Goal: Task Accomplishment & Management: Use online tool/utility

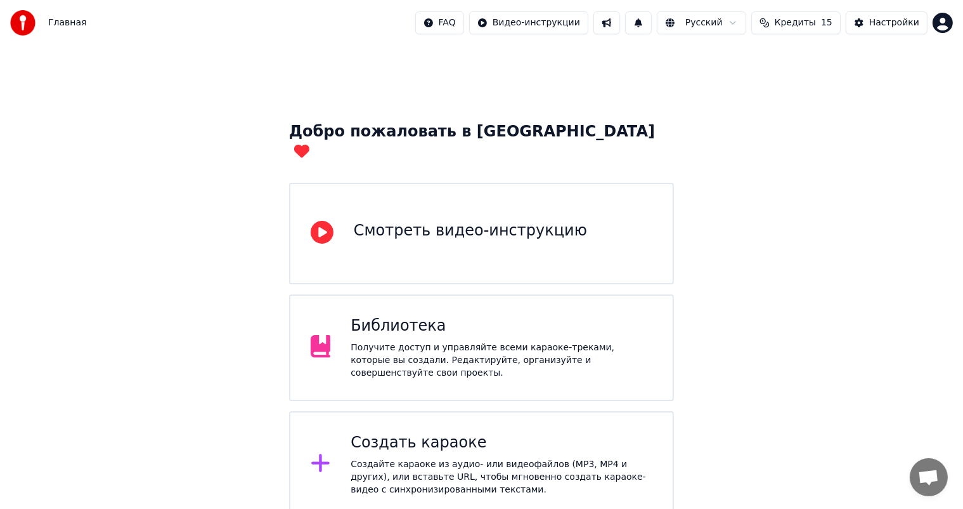
click at [431, 458] on div "Создайте караоке из аудио- или видеофайлов (MP3, MP4 и других), или вставьте UR…" at bounding box center [502, 477] width 302 height 38
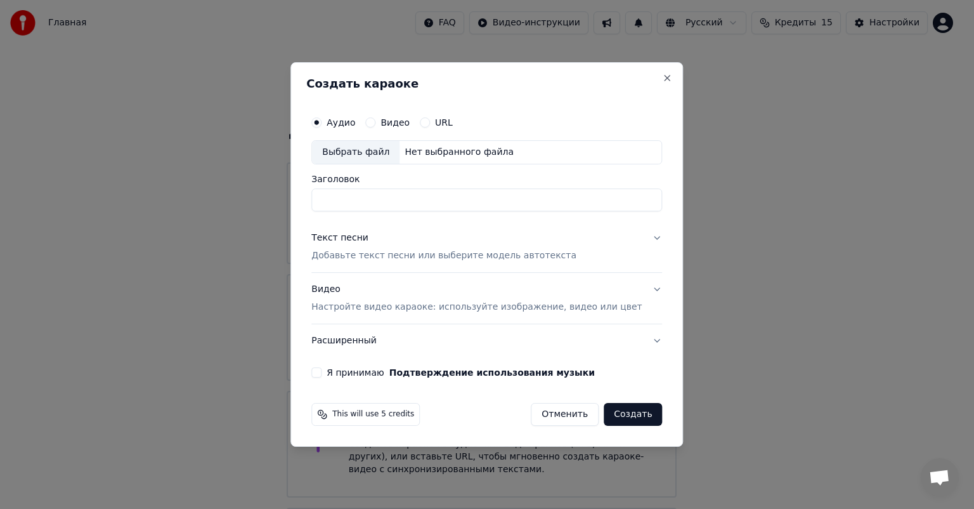
click at [389, 147] on div "Выбрать файл" at bounding box center [356, 152] width 88 height 23
drag, startPoint x: 495, startPoint y: 204, endPoint x: 434, endPoint y: 212, distance: 61.5
click at [434, 212] on div "**********" at bounding box center [486, 244] width 361 height 278
type input "**********"
click at [368, 261] on button "Текст песни Добавьте текст песни или выберите модель автотекста" at bounding box center [486, 246] width 351 height 51
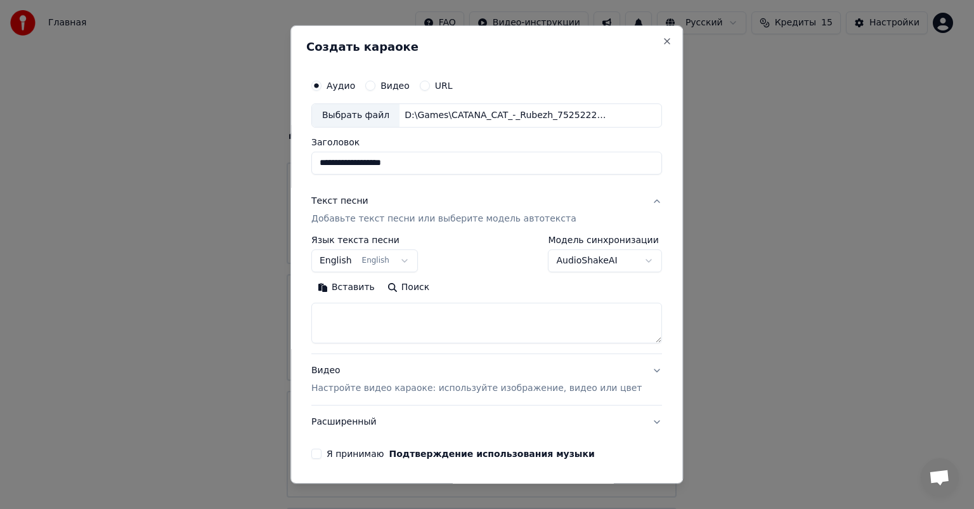
click at [360, 259] on button "English English" at bounding box center [364, 260] width 107 height 23
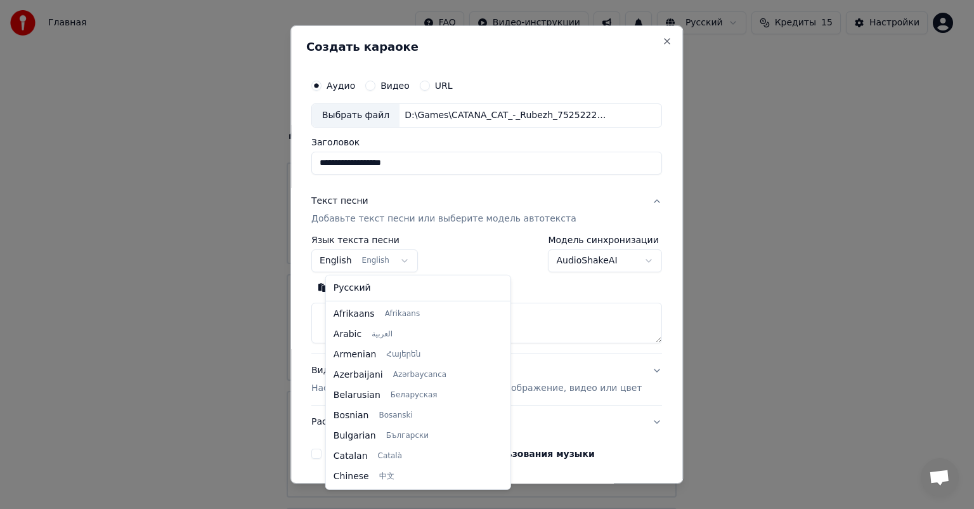
scroll to position [101, 0]
select select "**"
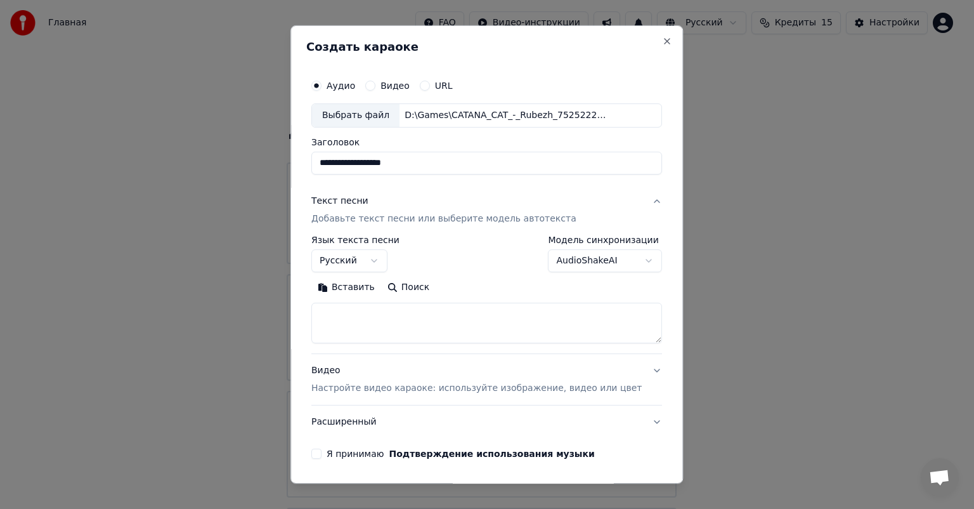
drag, startPoint x: 514, startPoint y: 350, endPoint x: 524, endPoint y: 333, distance: 19.9
click at [514, 349] on div "**********" at bounding box center [486, 294] width 351 height 118
click at [526, 331] on textarea at bounding box center [486, 323] width 351 height 41
paste textarea "**********"
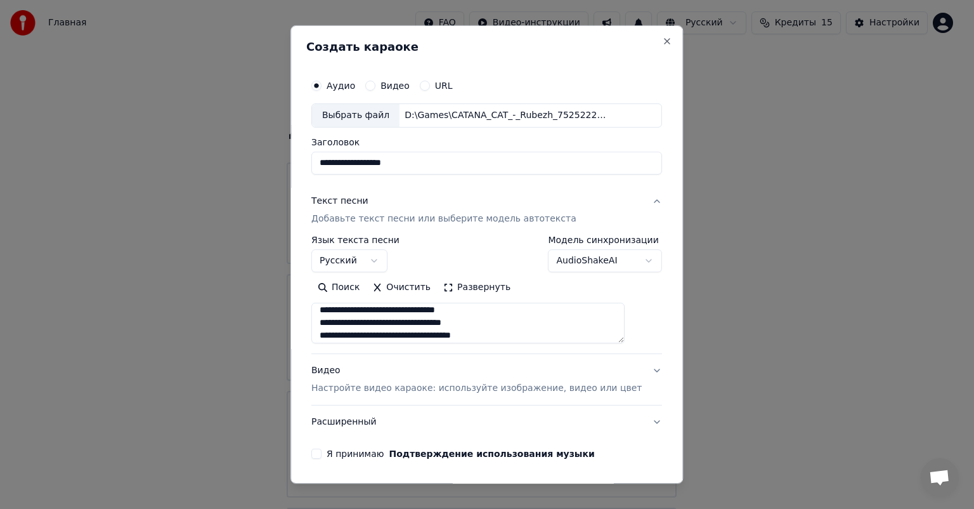
scroll to position [0, 0]
type textarea "**********"
click at [384, 386] on p "Настройте видео караоке: используйте изображение, видео или цвет" at bounding box center [476, 388] width 330 height 13
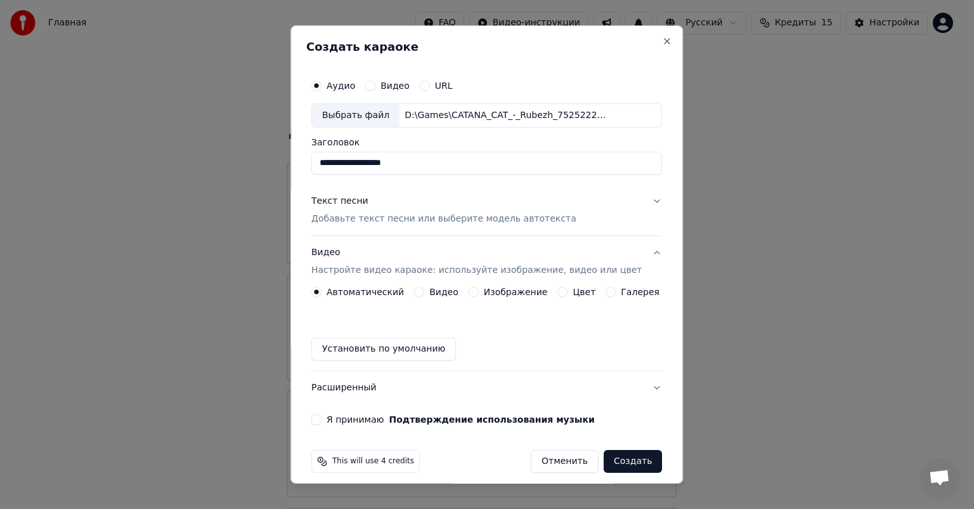
click at [500, 288] on label "Изображение" at bounding box center [516, 291] width 64 height 9
click at [479, 288] on button "Изображение" at bounding box center [474, 292] width 10 height 10
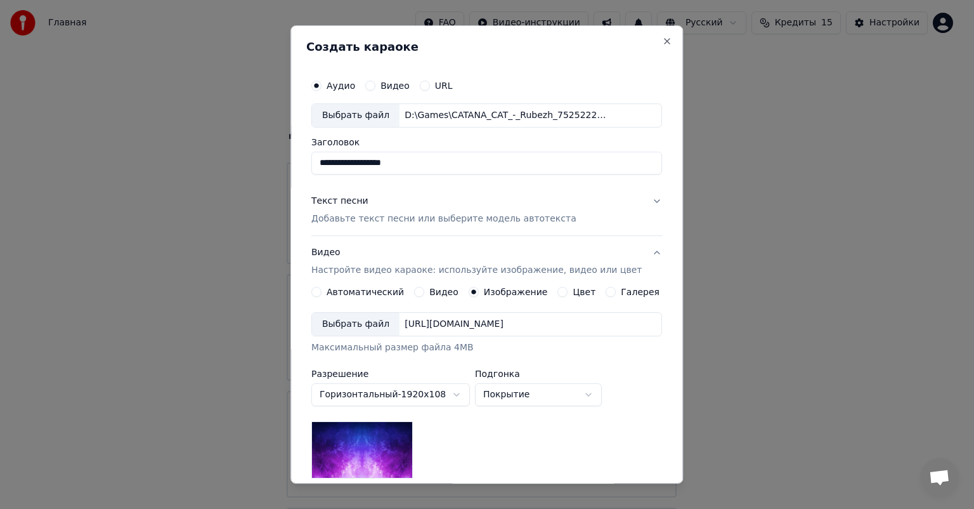
click at [365, 329] on div "Выбрать файл" at bounding box center [356, 324] width 88 height 23
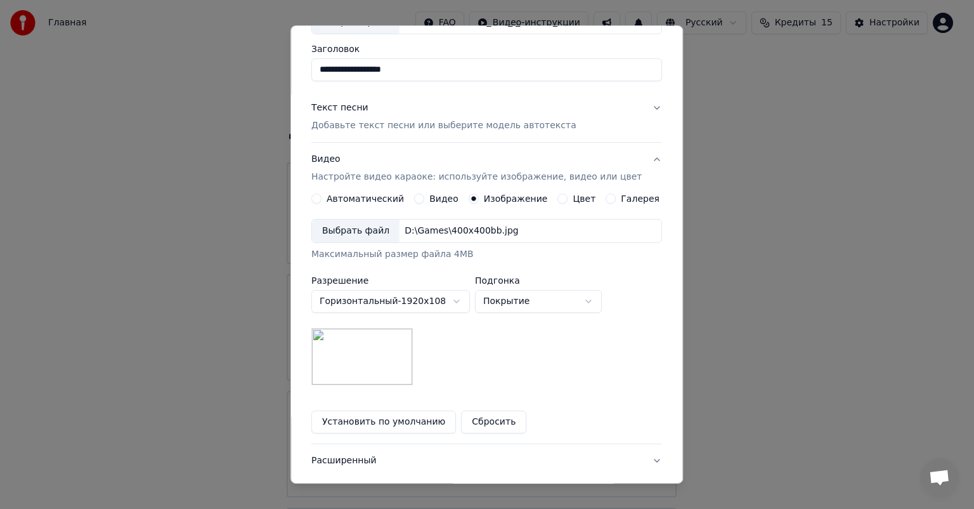
scroll to position [127, 0]
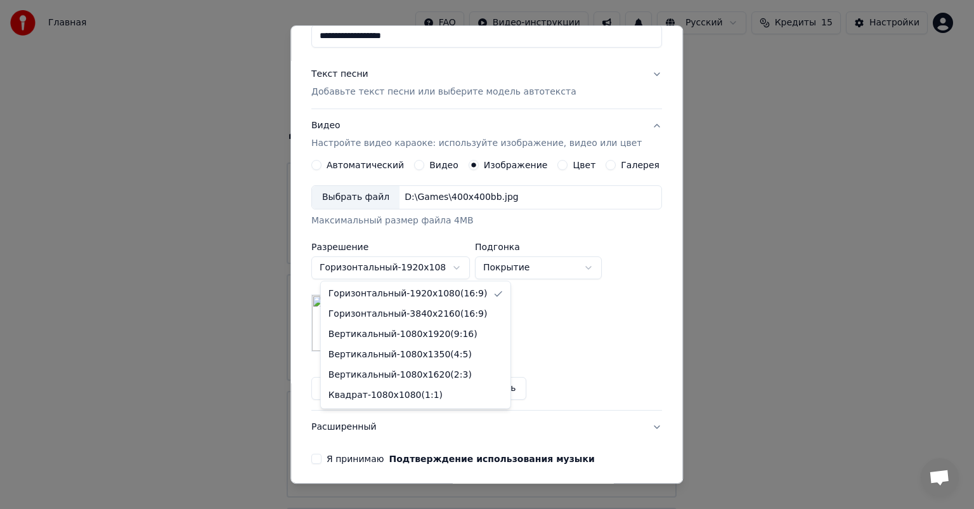
click at [452, 264] on body "Главная FAQ Видео-инструкции Русский Кредиты 15 Настройки Добро пожаловать в Yo…" at bounding box center [481, 311] width 963 height 622
click at [556, 346] on body "Главная FAQ Видео-инструкции Русский Кредиты 15 Настройки Добро пожаловать в Yo…" at bounding box center [481, 311] width 963 height 622
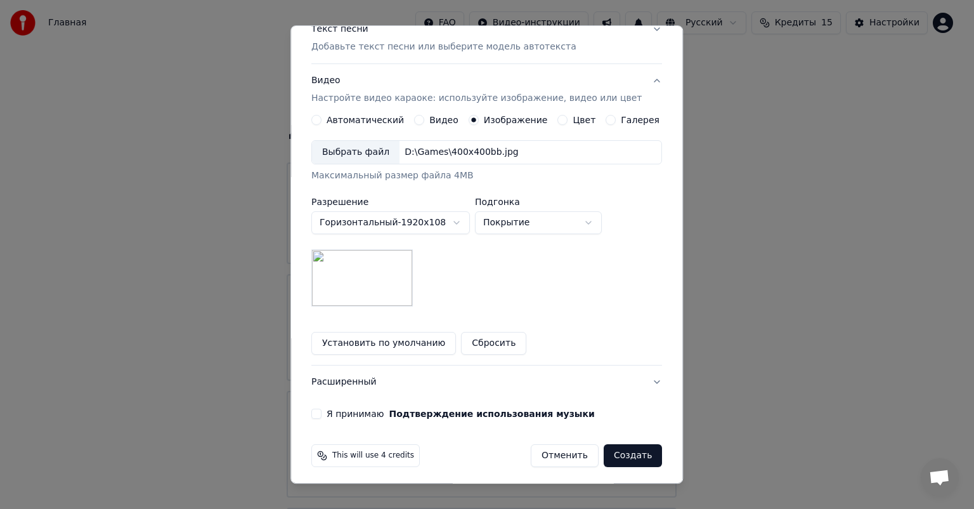
scroll to position [175, 0]
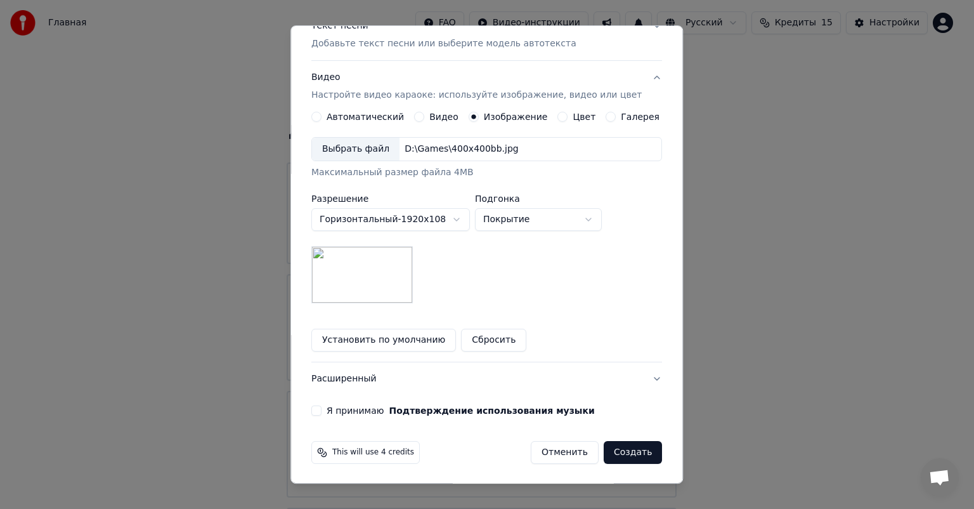
click at [434, 216] on body "Главная FAQ Видео-инструкции Русский Кредиты 15 Настройки Добро пожаловать в Yo…" at bounding box center [481, 311] width 963 height 622
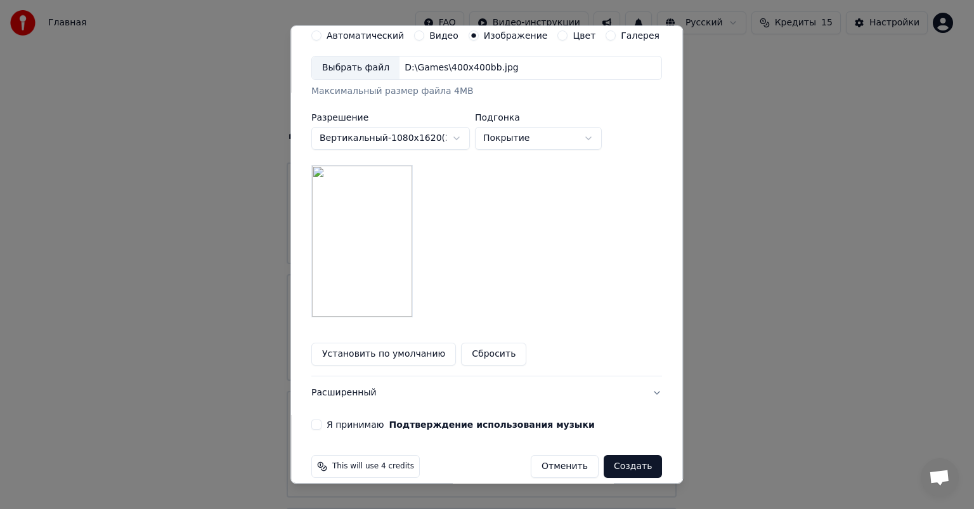
scroll to position [270, 0]
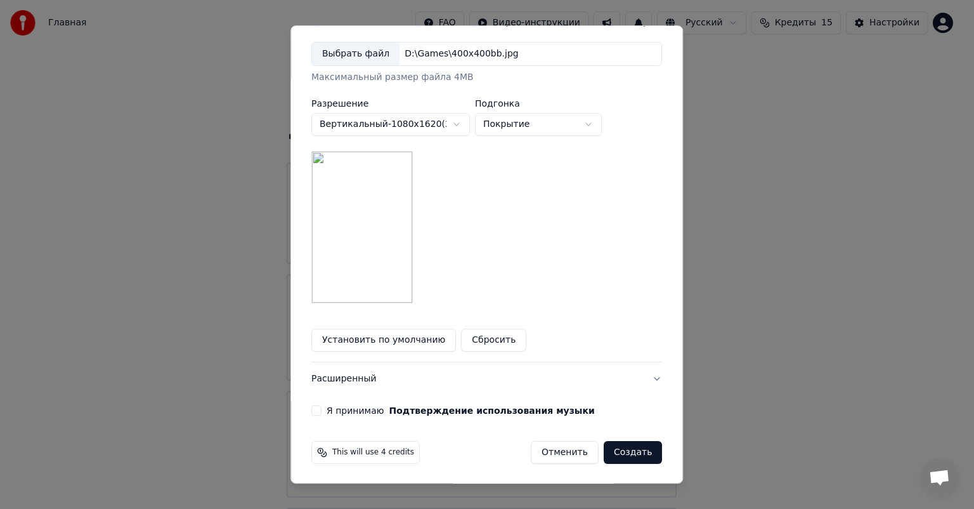
click at [416, 122] on body "Главная FAQ Видео-инструкции Русский Кредиты 15 Настройки Добро пожаловать в Yo…" at bounding box center [481, 311] width 963 height 622
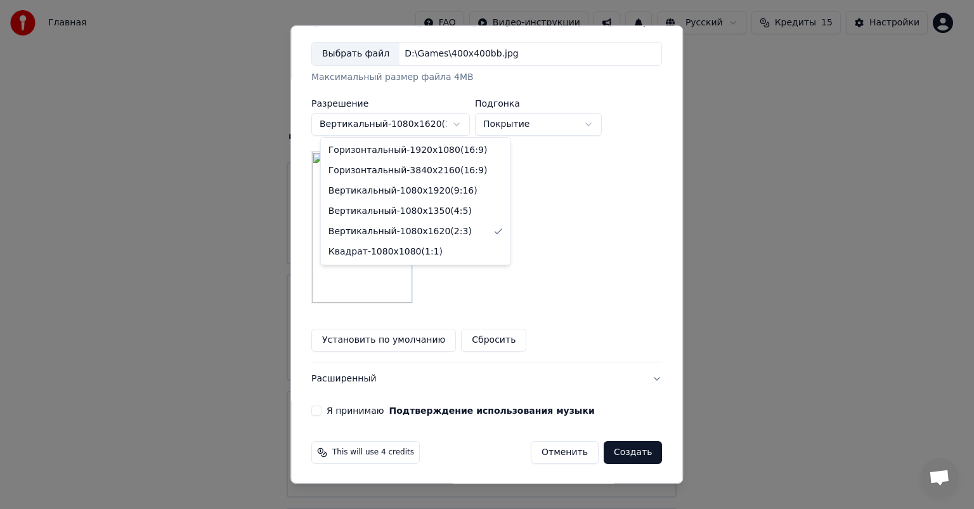
select select "*********"
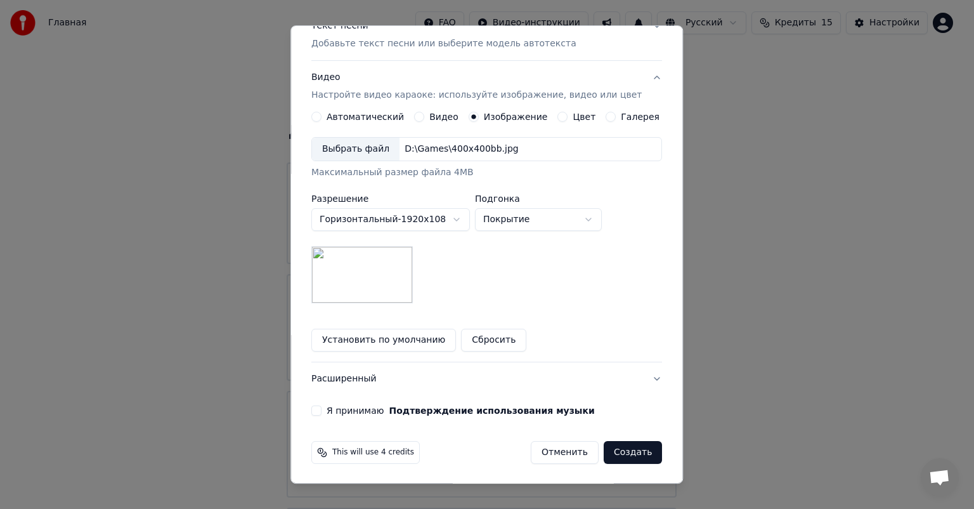
click at [505, 212] on body "Главная FAQ Видео-инструкции Русский Кредиты 15 Настройки Добро пожаловать в Yo…" at bounding box center [481, 311] width 963 height 622
click at [532, 213] on body "Главная FAQ Видео-инструкции Русский Кредиты 15 Настройки Добро пожаловать в Yo…" at bounding box center [481, 311] width 963 height 622
click at [530, 216] on body "Главная FAQ Видео-инструкции Русский Кредиты 15 Настройки Добро пожаловать в Yo…" at bounding box center [481, 311] width 963 height 622
select select "*****"
click at [344, 376] on button "Расширенный" at bounding box center [486, 378] width 351 height 33
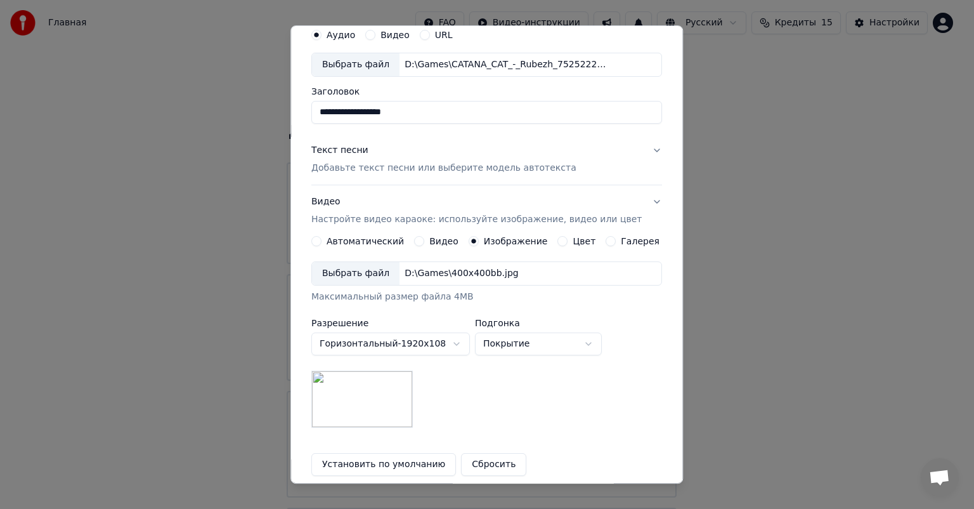
scroll to position [0, 0]
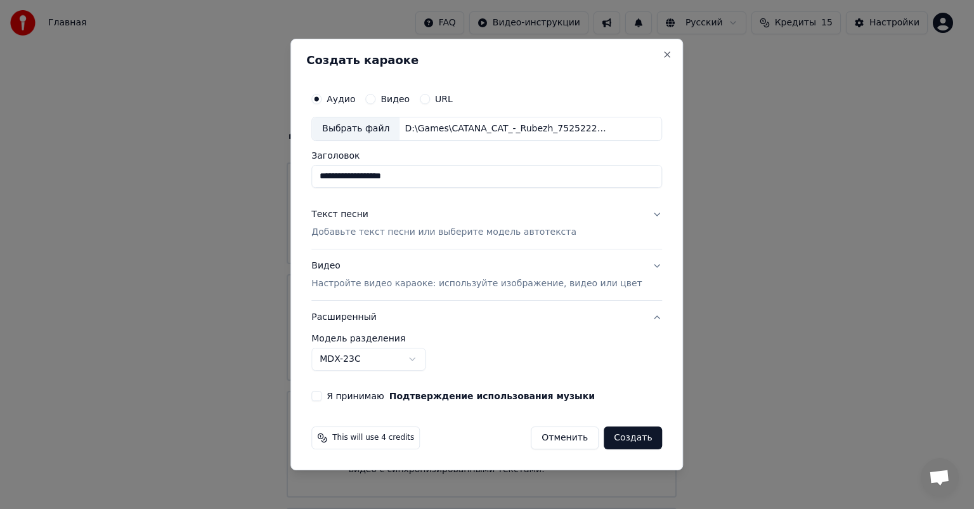
click at [426, 357] on body "Главная FAQ Видео-инструкции Русский Кредиты 15 Настройки Добро пожаловать в Yo…" at bounding box center [481, 311] width 963 height 622
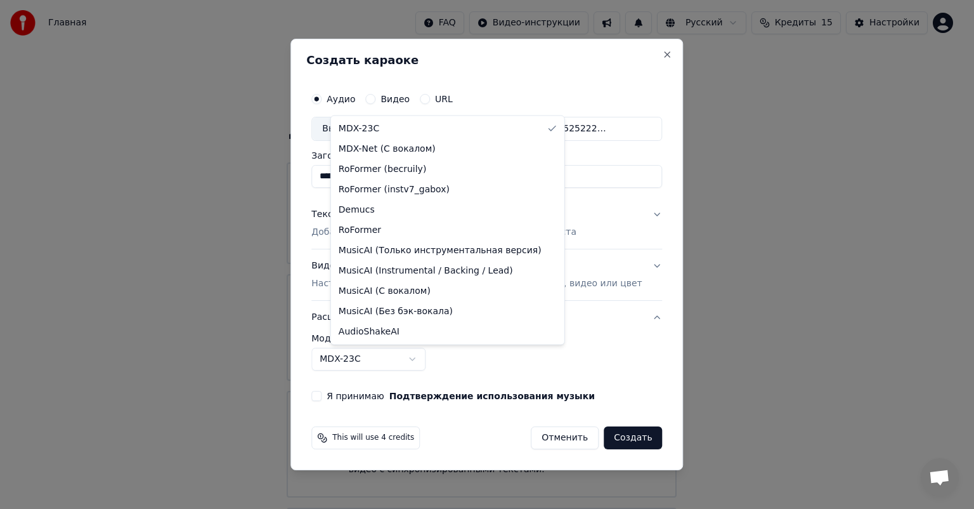
click at [570, 342] on body "Главная FAQ Видео-инструкции Русский Кредиты 15 Настройки Добро пожаловать в Yo…" at bounding box center [481, 311] width 963 height 622
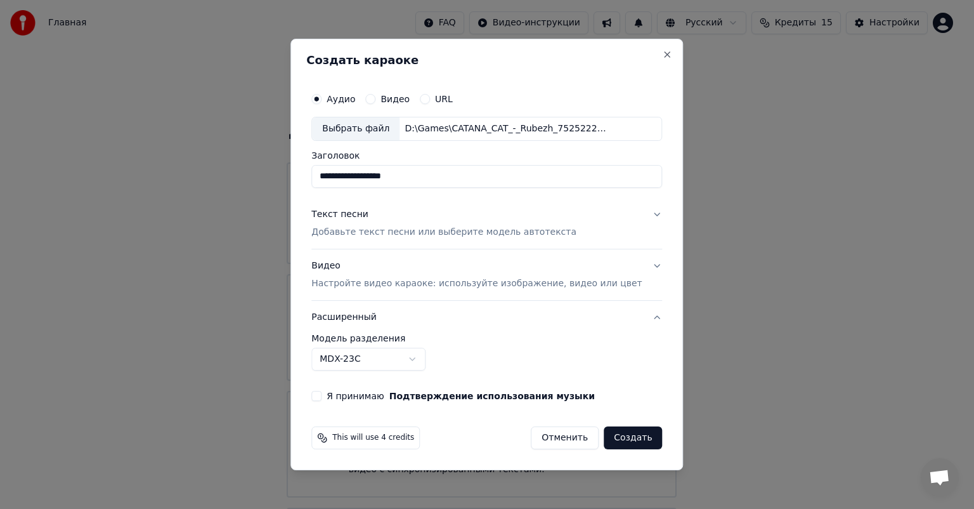
click at [346, 394] on label "Я принимаю Подтверждение использования музыки" at bounding box center [461, 395] width 268 height 9
click at [322, 394] on button "Я принимаю Подтверждение использования музыки" at bounding box center [316, 396] width 10 height 10
click at [363, 287] on p "Настройте видео караоке: используйте изображение, видео или цвет" at bounding box center [476, 283] width 330 height 13
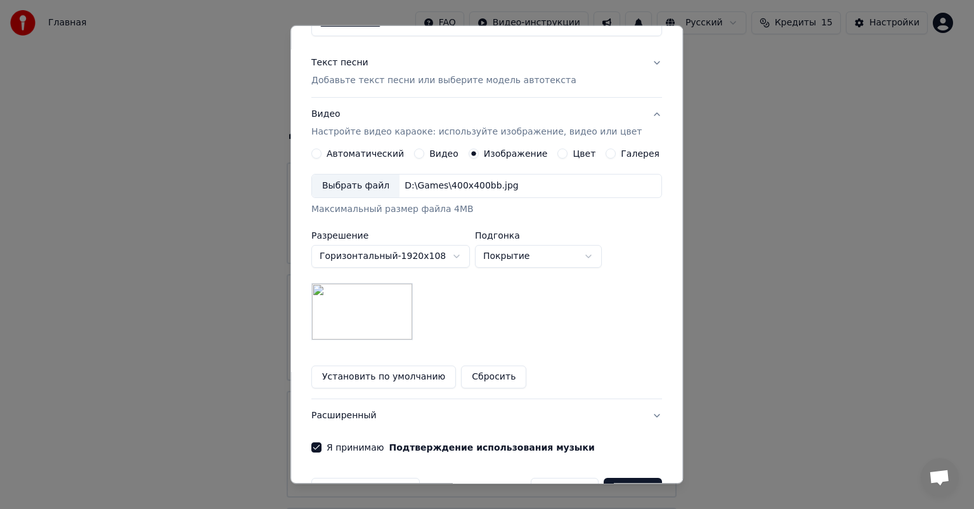
scroll to position [175, 0]
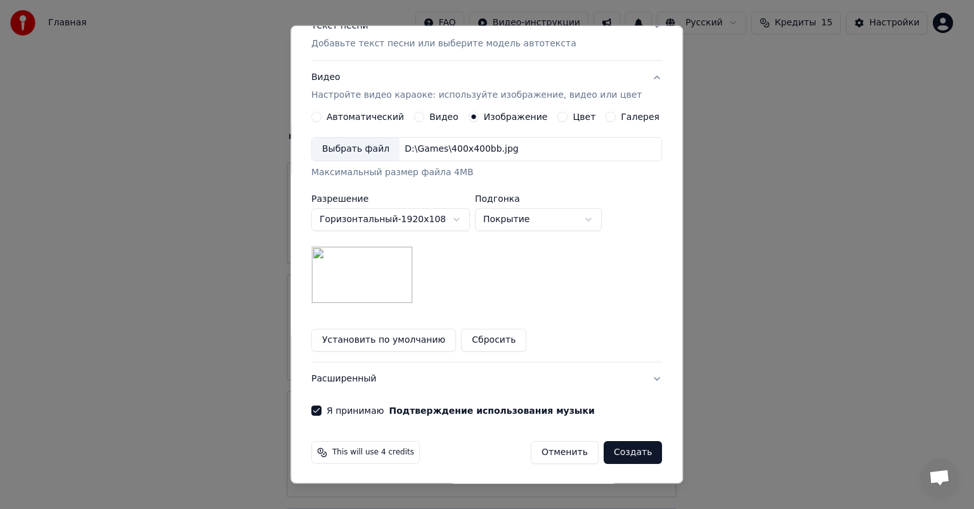
click at [627, 455] on button "Создать" at bounding box center [633, 452] width 58 height 23
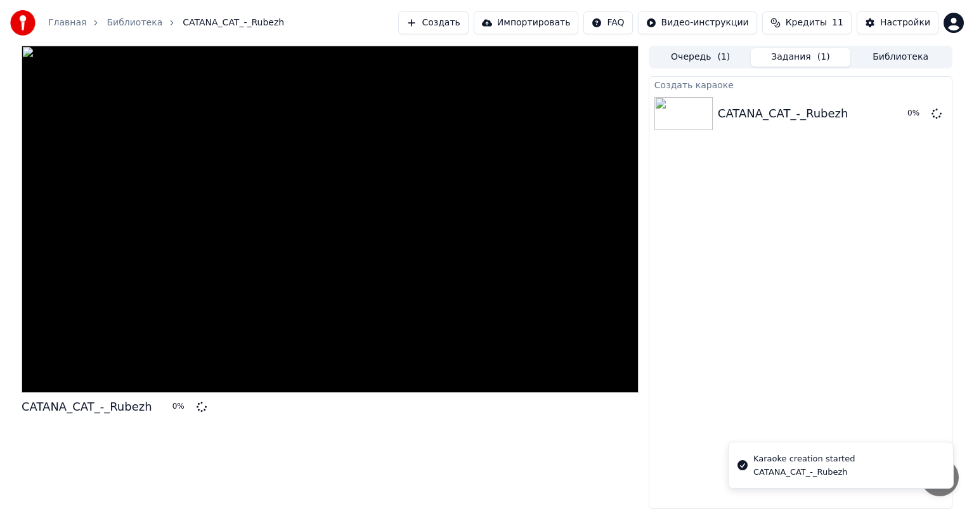
click at [292, 266] on div at bounding box center [330, 219] width 617 height 347
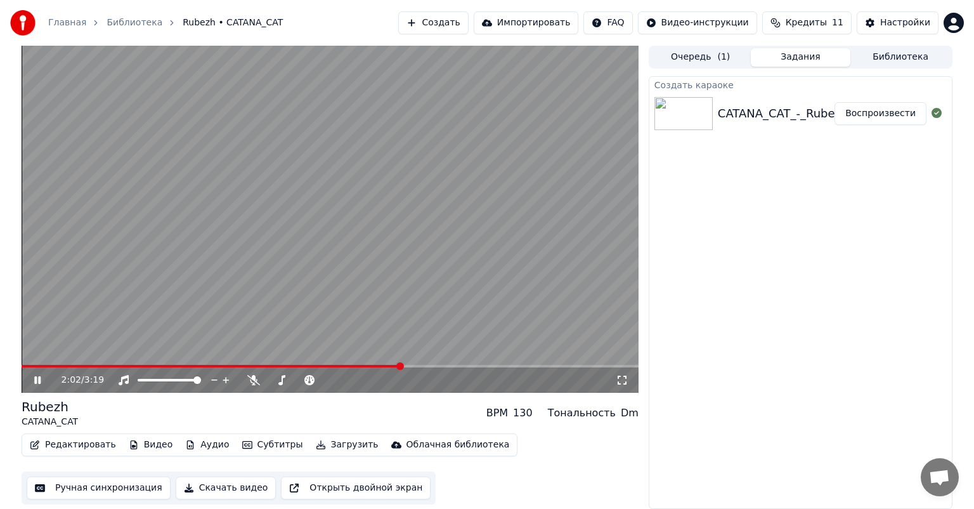
click at [419, 365] on span at bounding box center [330, 366] width 617 height 3
click at [431, 365] on span at bounding box center [330, 366] width 617 height 3
click at [451, 367] on span at bounding box center [330, 366] width 617 height 3
click at [478, 362] on video at bounding box center [330, 219] width 617 height 347
click at [463, 365] on span at bounding box center [330, 366] width 617 height 3
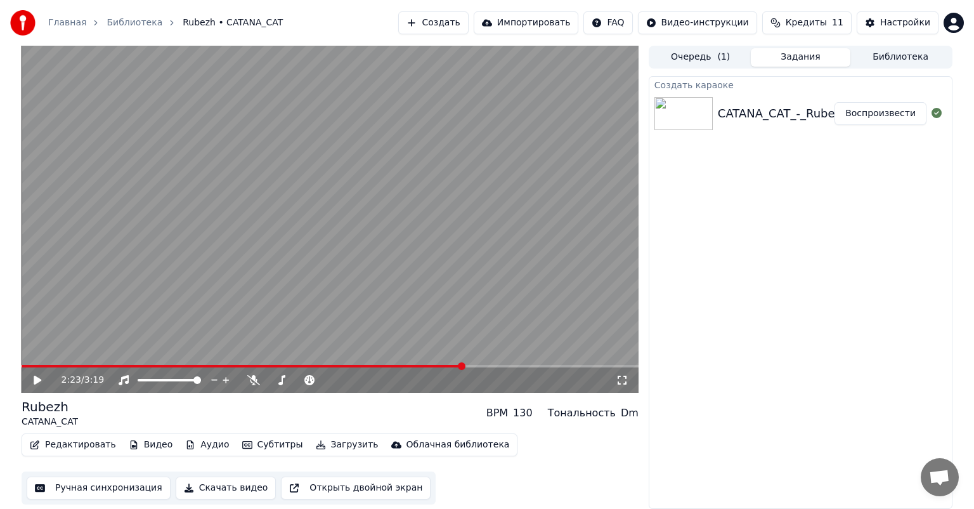
click at [458, 309] on video at bounding box center [330, 219] width 617 height 347
click at [479, 367] on span at bounding box center [330, 366] width 617 height 3
click at [492, 367] on span at bounding box center [330, 366] width 617 height 3
click at [502, 367] on span at bounding box center [330, 366] width 617 height 3
click at [470, 367] on span at bounding box center [263, 366] width 482 height 3
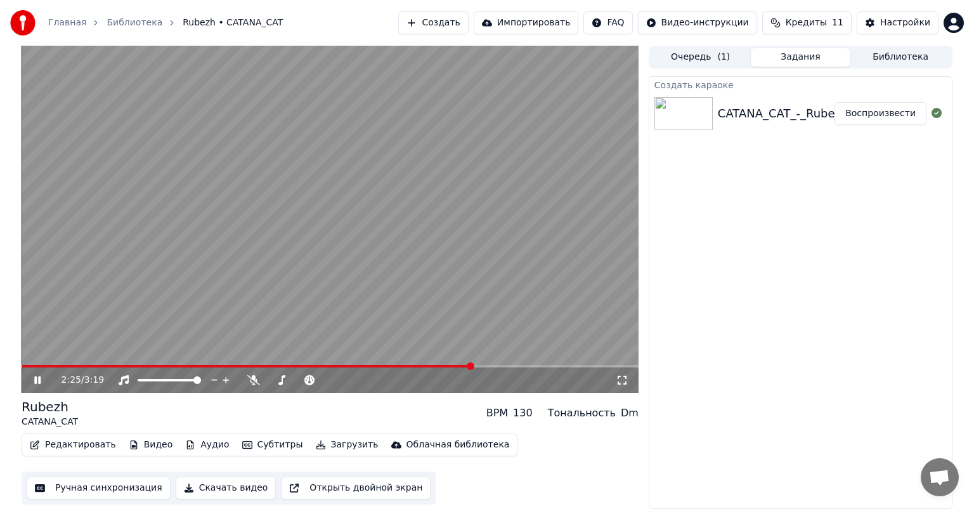
click at [462, 366] on span at bounding box center [247, 366] width 451 height 3
click at [472, 365] on span at bounding box center [330, 366] width 617 height 3
click at [412, 216] on video at bounding box center [330, 219] width 617 height 347
click at [238, 446] on button "Субтитры" at bounding box center [272, 445] width 71 height 18
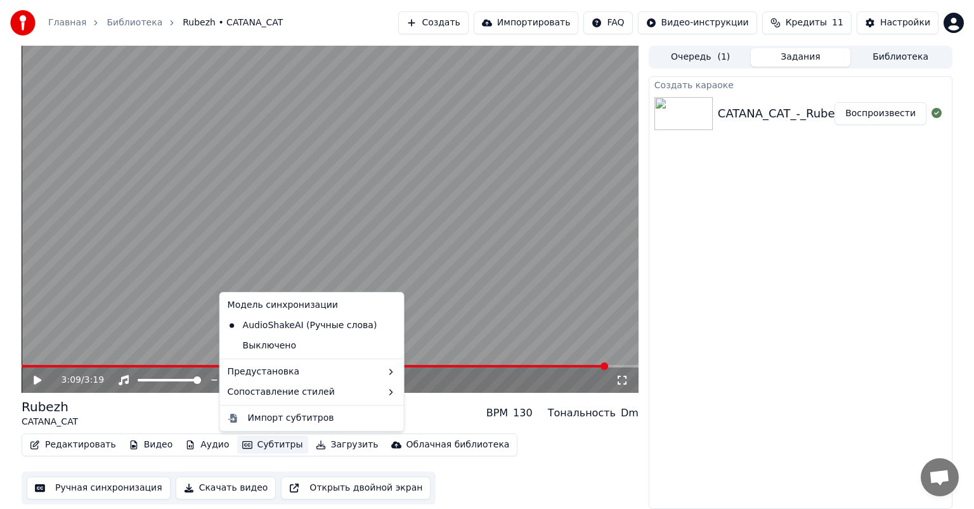
click at [559, 430] on div "Rubezh CATANA_CAT BPM 130 Тональность Dm Редактировать Видео Аудио Субтитры Заг…" at bounding box center [330, 451] width 617 height 107
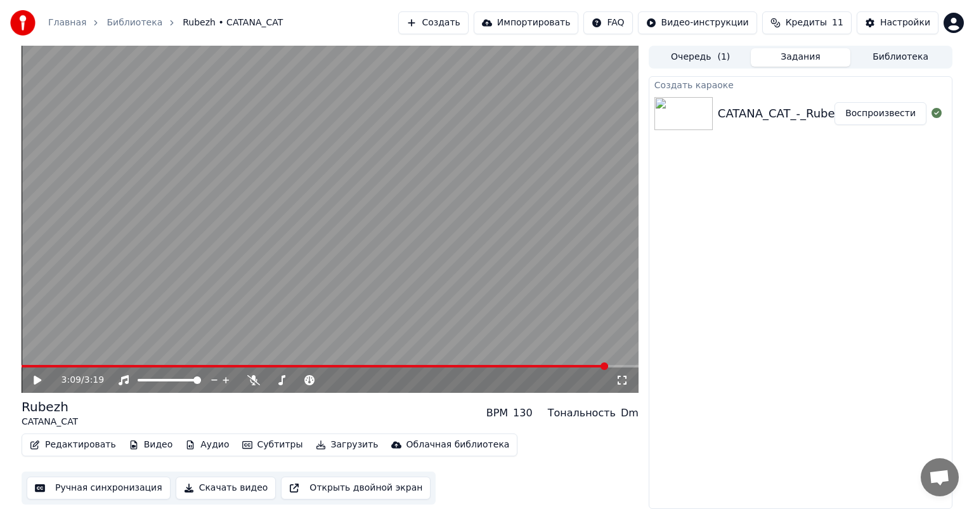
click at [211, 487] on button "Скачать видео" at bounding box center [226, 487] width 101 height 23
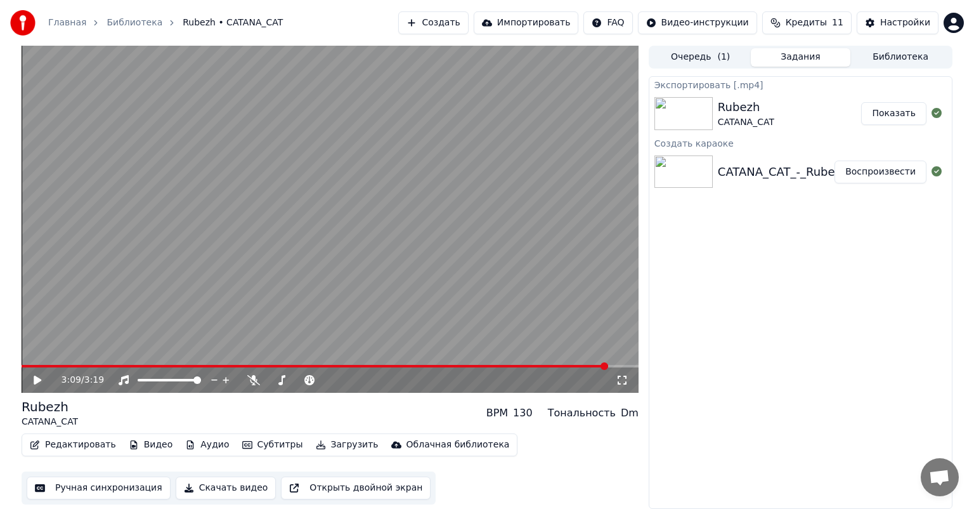
click at [974, 508] on html "Главная Библиотека Rubezh • CATANA_CAT Создать Импортировать FAQ Видео-инструкц…" at bounding box center [487, 254] width 974 height 509
click at [910, 115] on button "Показать" at bounding box center [893, 113] width 65 height 23
click at [778, 291] on div "Экспортировать [.mp4] Rubezh CATANA_CAT Показать Создать караоке CATANA_CAT_-_R…" at bounding box center [801, 292] width 304 height 433
click at [787, 128] on div "Rubezh CATANA_CAT" at bounding box center [790, 113] width 144 height 30
click at [892, 60] on button "Библиотека" at bounding box center [900, 57] width 100 height 18
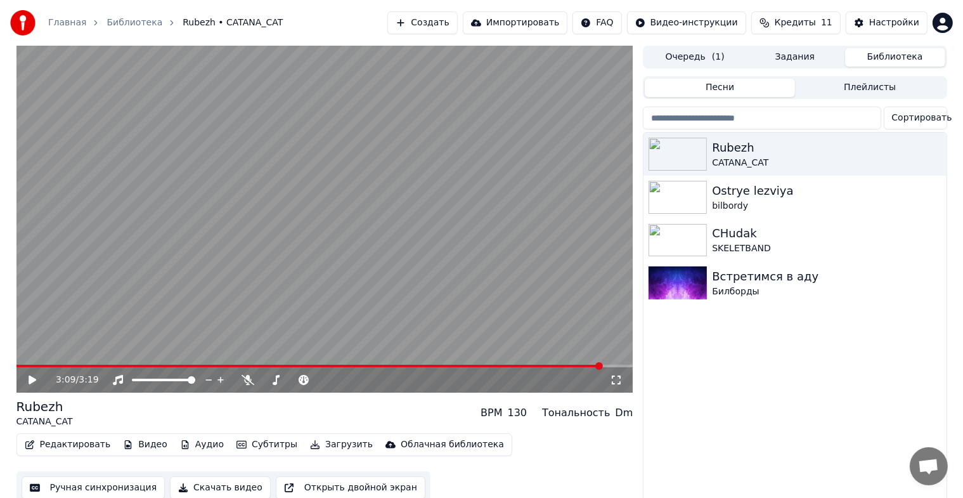
drag, startPoint x: 766, startPoint y: 368, endPoint x: 764, endPoint y: 358, distance: 10.2
click at [766, 367] on div "Rubezh CATANA_CAT Ostrye lezviya bilbordy CHudak SKELETBAND Встретимся в аду Би…" at bounding box center [795, 319] width 303 height 372
click at [743, 193] on div "Ostrye lezviya" at bounding box center [820, 191] width 216 height 18
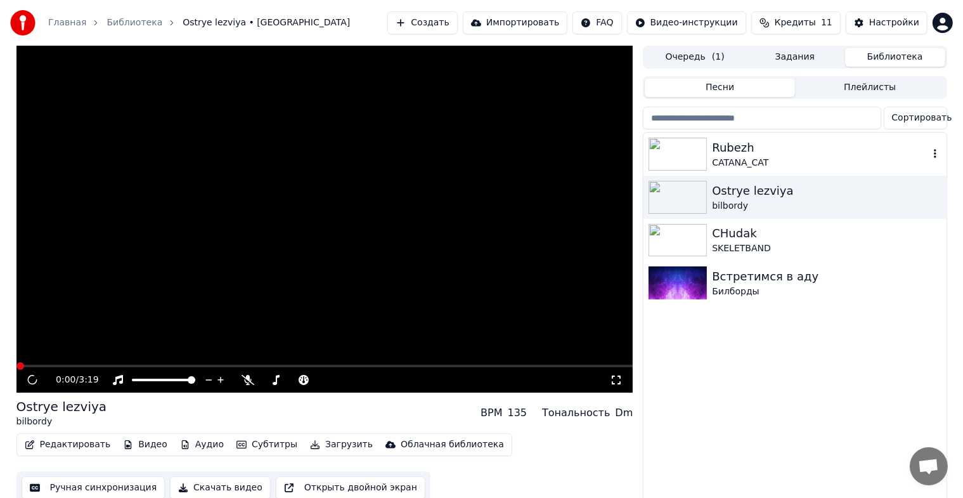
click at [748, 152] on div "Rubezh" at bounding box center [820, 148] width 216 height 18
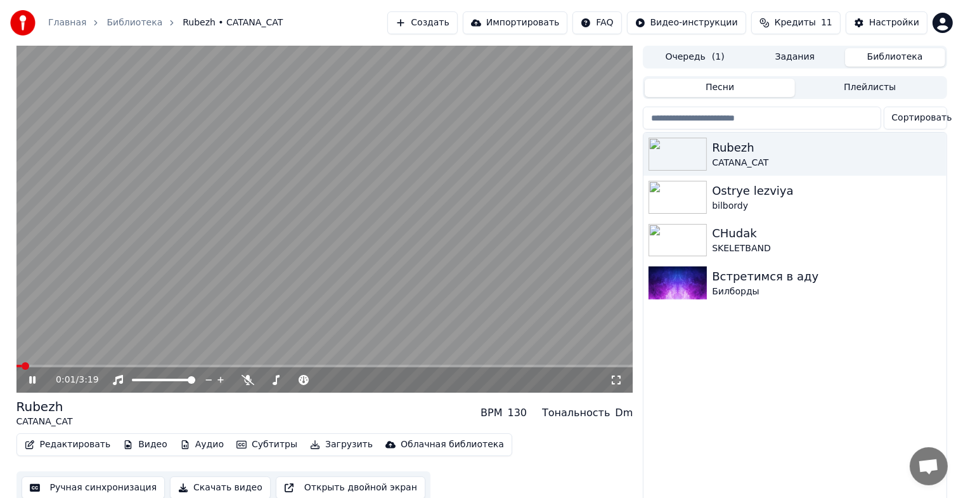
click at [288, 251] on video at bounding box center [324, 219] width 617 height 347
click at [426, 19] on div "Главная Библиотека Rubezh • CATANA_CAT Создать Импортировать FAQ Видео-инструкц…" at bounding box center [481, 23] width 963 height 46
click at [457, 22] on button "Создать" at bounding box center [423, 22] width 70 height 23
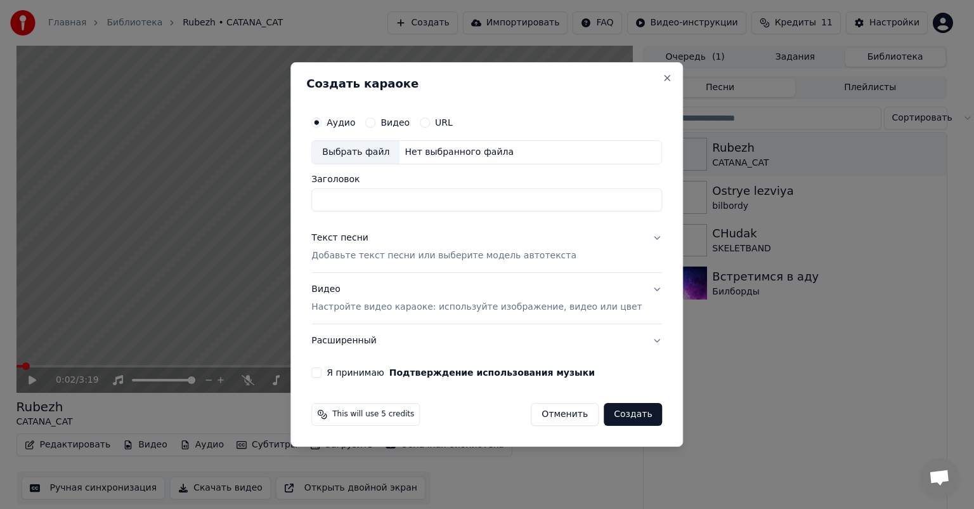
click at [400, 147] on div "Выбрать файл" at bounding box center [356, 152] width 88 height 23
drag, startPoint x: 479, startPoint y: 208, endPoint x: 431, endPoint y: 215, distance: 49.3
click at [431, 215] on div "**********" at bounding box center [486, 244] width 361 height 278
type input "**********"
click at [389, 368] on button "Подтверждение использования музыки" at bounding box center [491, 372] width 205 height 9
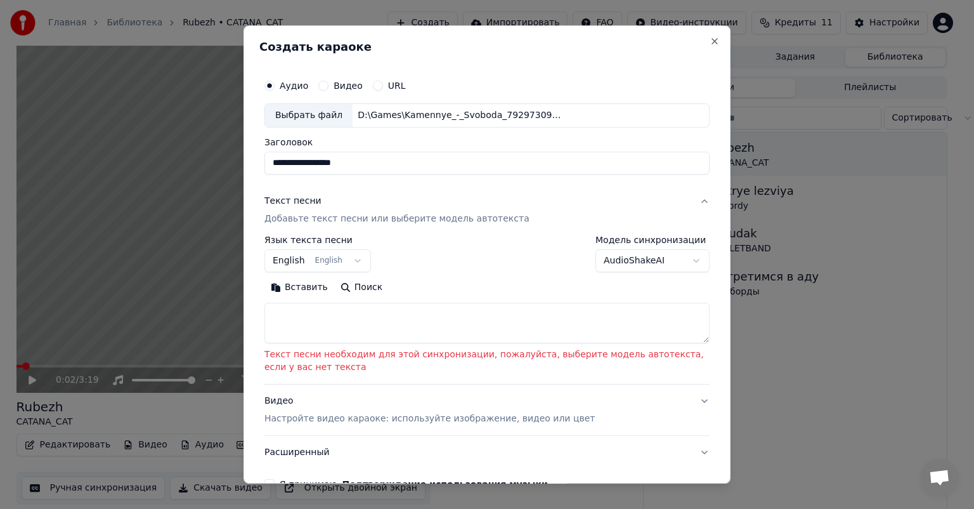
click at [348, 212] on p "Добавьте текст песни или выберите модель автотекста" at bounding box center [396, 218] width 265 height 13
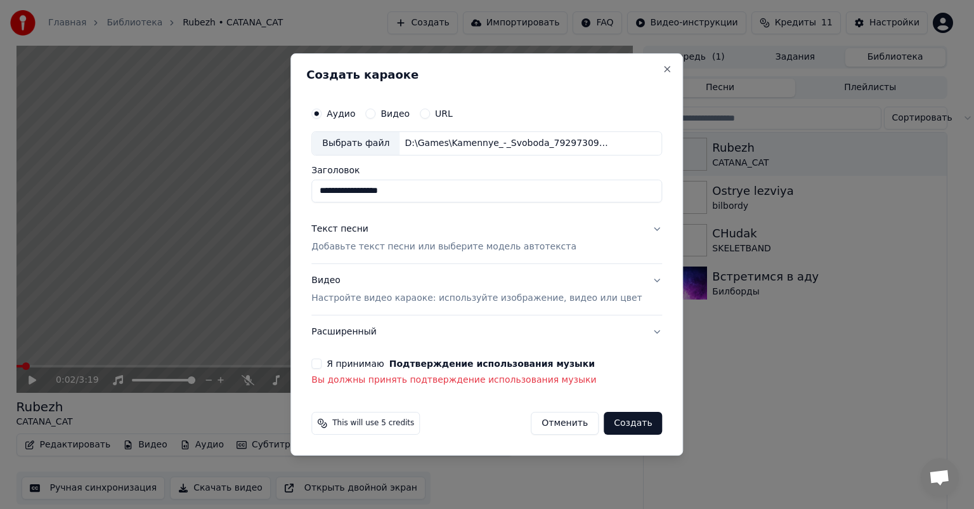
click at [375, 248] on p "Добавьте текст песни или выберите модель автотекста" at bounding box center [443, 246] width 265 height 13
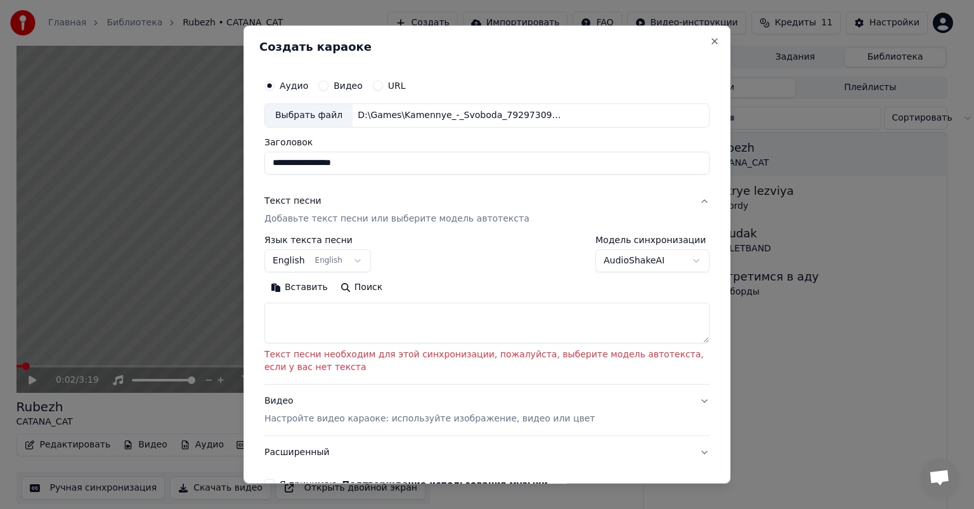
click at [337, 261] on body "**********" at bounding box center [481, 254] width 963 height 509
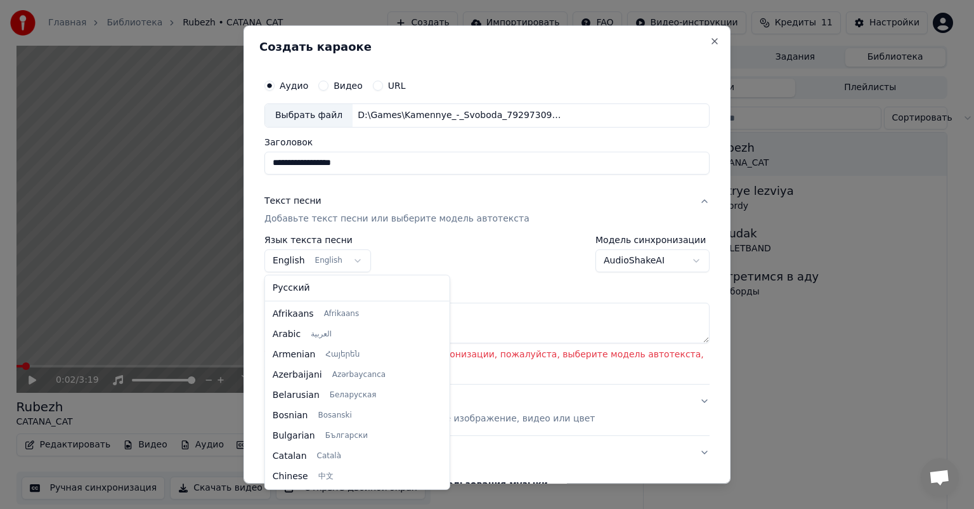
scroll to position [101, 0]
select select "**"
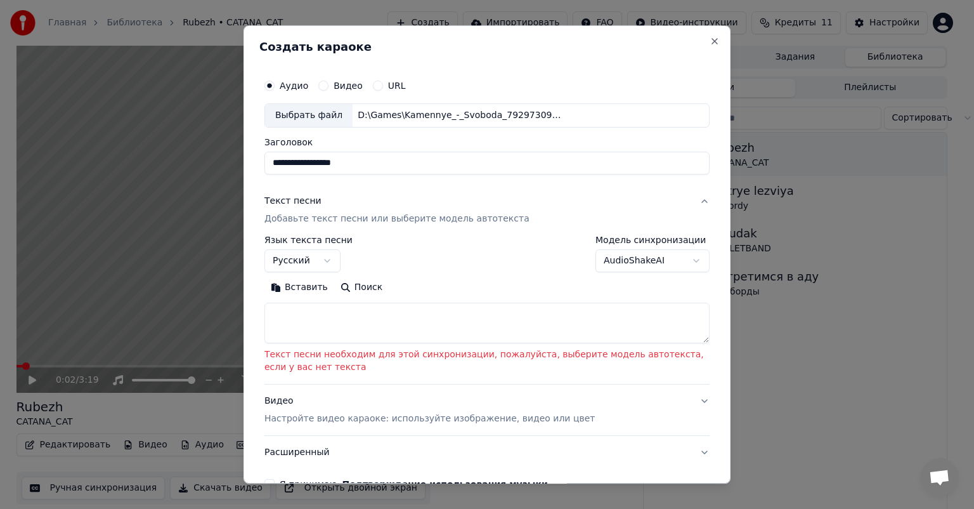
click at [315, 320] on textarea at bounding box center [486, 323] width 445 height 41
paste textarea "**********"
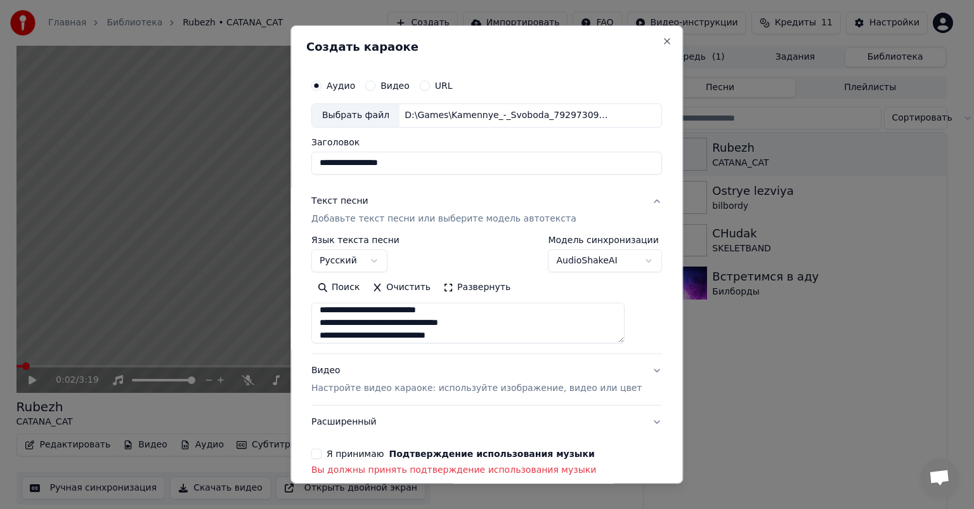
scroll to position [190, 0]
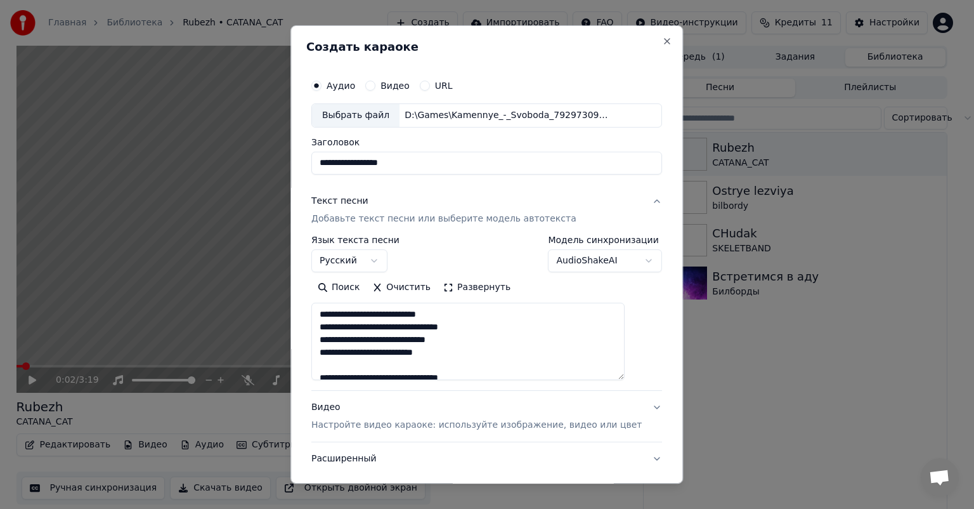
drag, startPoint x: 635, startPoint y: 339, endPoint x: 635, endPoint y: 375, distance: 36.8
click at [625, 375] on textarea at bounding box center [467, 341] width 313 height 77
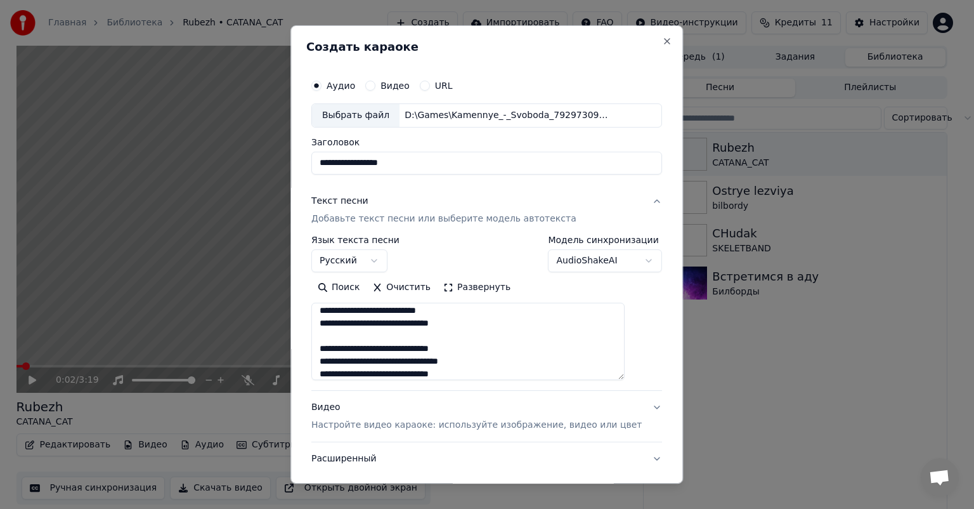
scroll to position [0, 0]
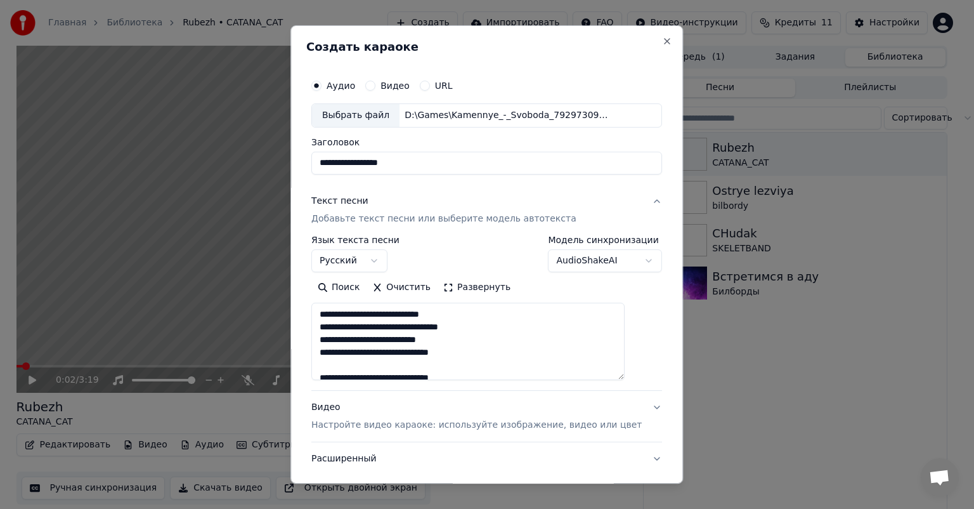
type textarea "**********"
click at [469, 413] on div "Видео Настройте видео караоке: используйте изображение, видео или цвет" at bounding box center [476, 416] width 330 height 30
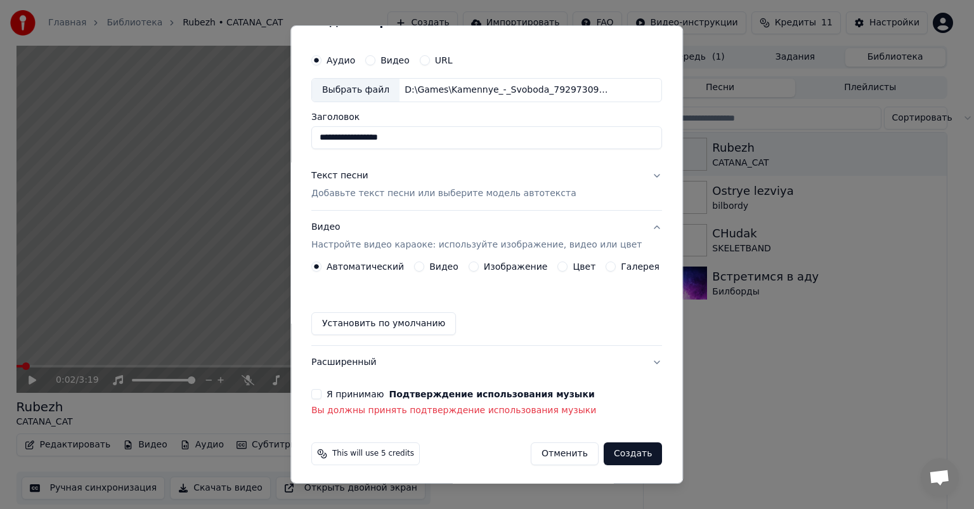
scroll to position [27, 0]
click at [512, 264] on label "Изображение" at bounding box center [516, 264] width 64 height 9
click at [479, 264] on button "Изображение" at bounding box center [474, 264] width 10 height 10
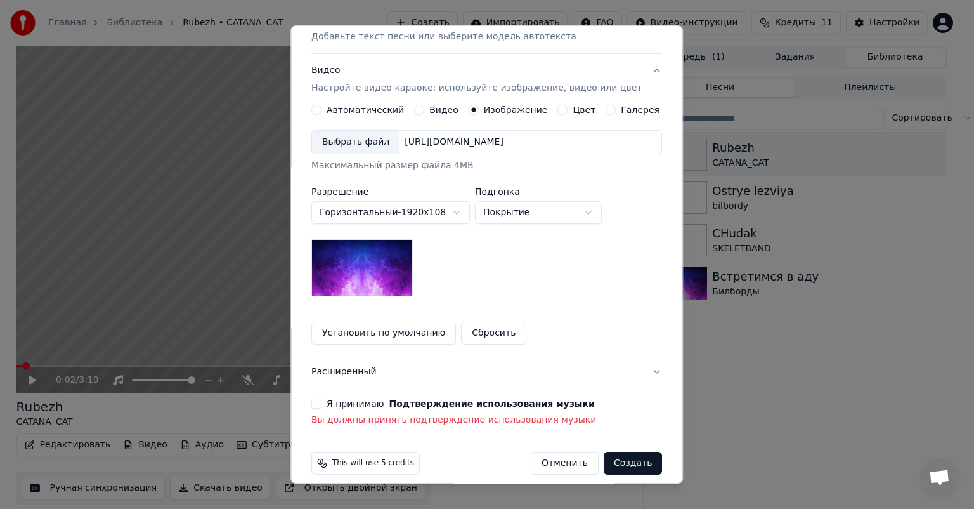
scroll to position [193, 0]
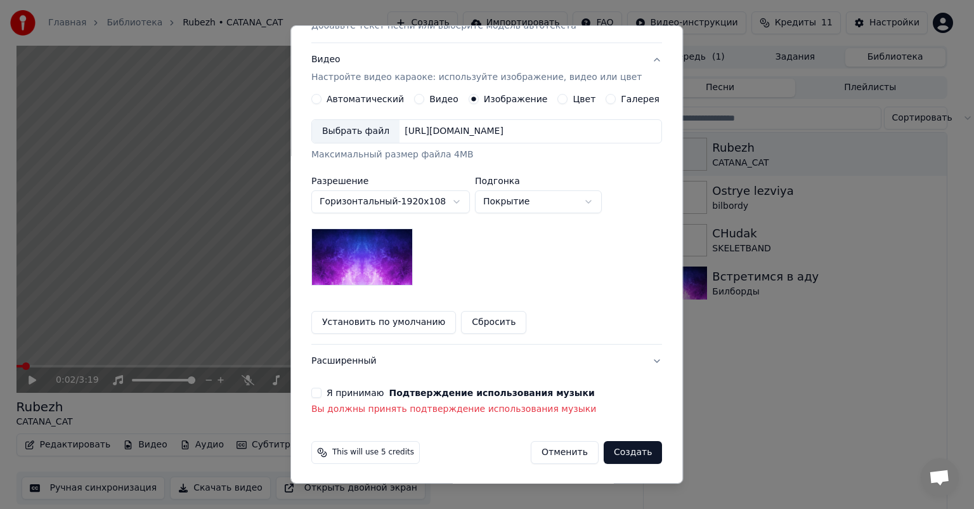
click at [391, 133] on div "Выбрать файл" at bounding box center [356, 131] width 88 height 23
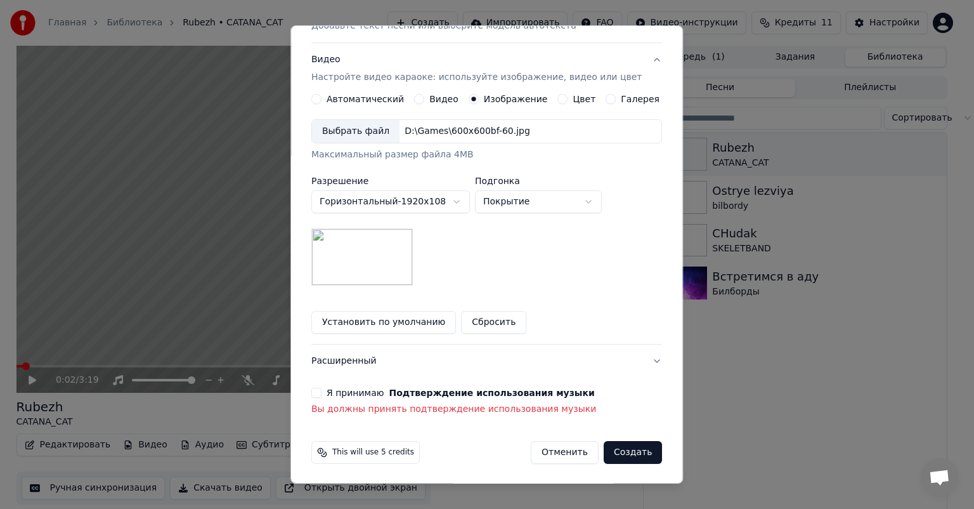
click at [322, 391] on button "Я принимаю Подтверждение использования музыки" at bounding box center [316, 393] width 10 height 10
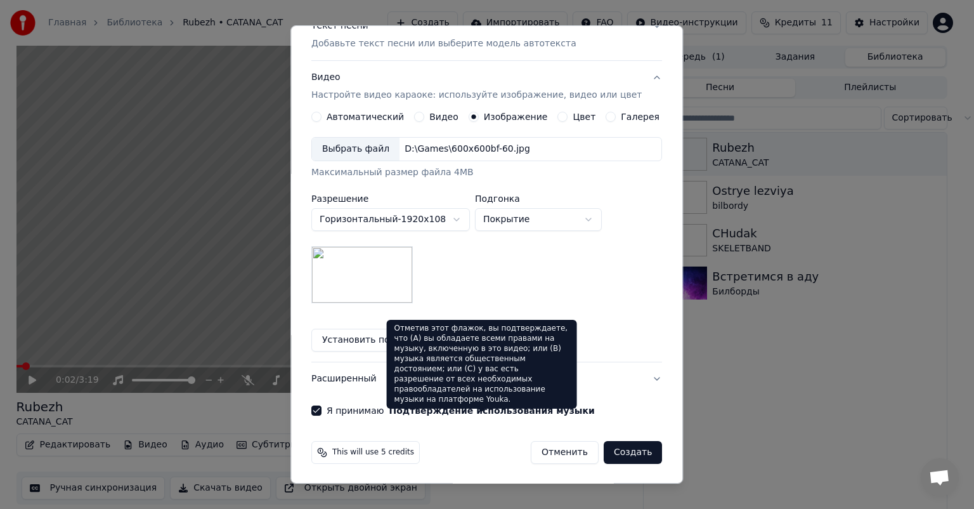
click at [485, 411] on button "Подтверждение использования музыки" at bounding box center [491, 410] width 205 height 9
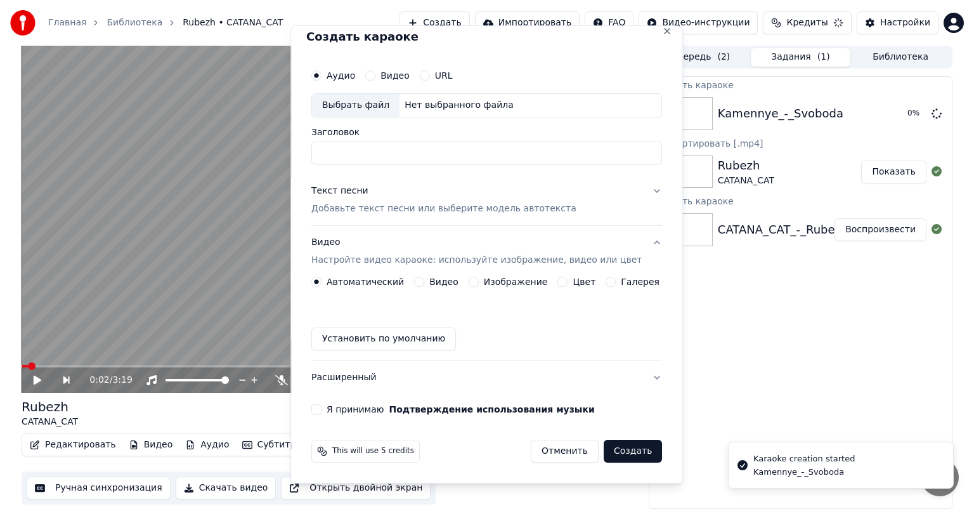
click at [326, 408] on div "Аудио Видео URL Выбрать файл Нет выбранного файла Заголовок Текст песни Добавьт…" at bounding box center [486, 239] width 361 height 362
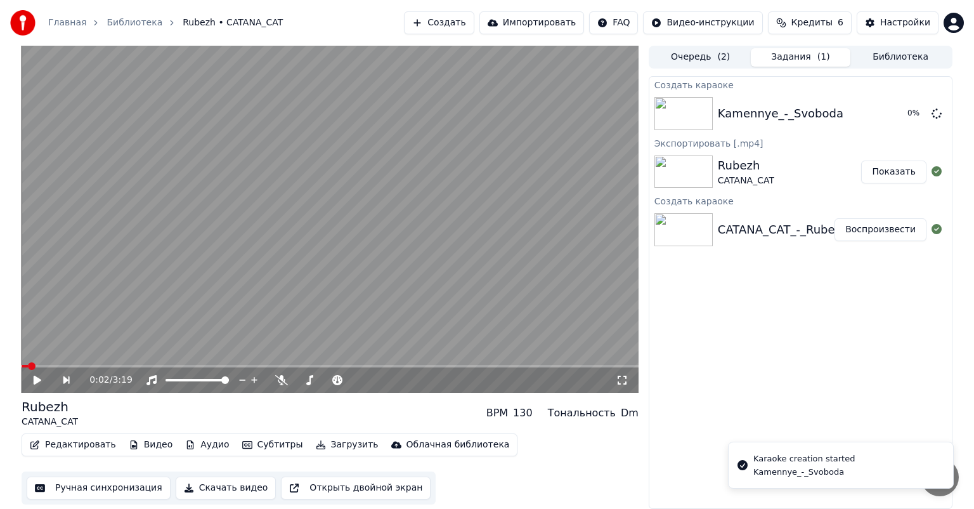
click at [820, 376] on div "Создать караоке Kamennye_-_Svoboda 0 % Экспортировать [.mp4] Rubezh CATANA_CAT …" at bounding box center [801, 292] width 304 height 433
click at [726, 110] on div "Kamennye_-_Svoboda" at bounding box center [781, 114] width 126 height 18
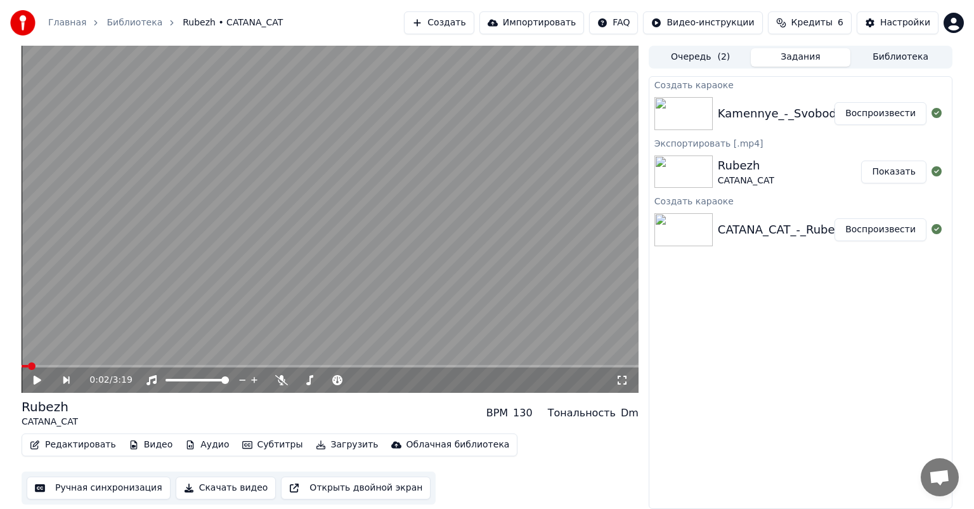
click at [875, 127] on div "Kamennye_-_Svoboda Воспроизвести" at bounding box center [800, 113] width 303 height 43
click at [876, 123] on button "Воспроизвести" at bounding box center [881, 113] width 92 height 23
click at [68, 366] on span at bounding box center [330, 366] width 617 height 3
click at [184, 381] on div at bounding box center [181, 380] width 102 height 13
click at [183, 381] on span at bounding box center [160, 380] width 45 height 3
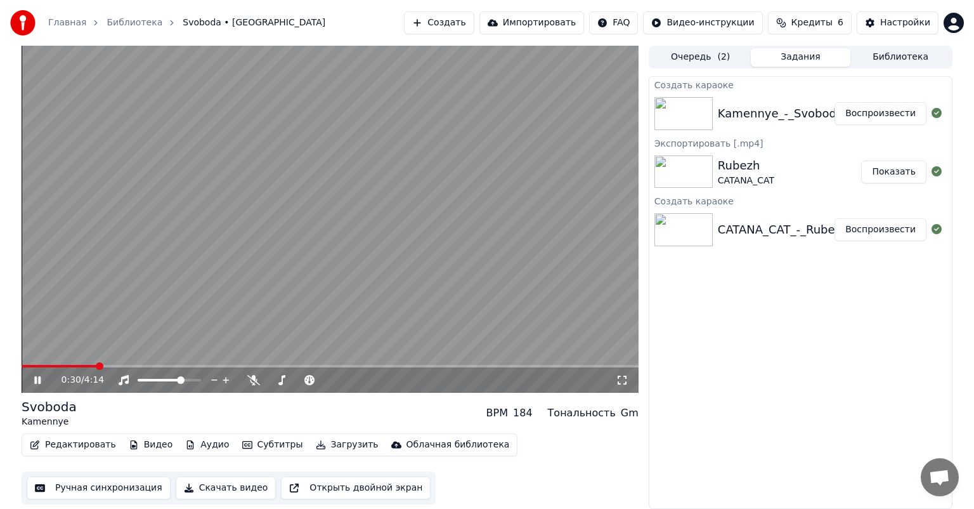
click at [685, 433] on div "Создать караоке Kamennye_-_Svoboda Воспроизвести Экспортировать [.mp4] Rubezh C…" at bounding box center [801, 292] width 304 height 433
click at [316, 441] on button "Загрузить" at bounding box center [347, 445] width 73 height 18
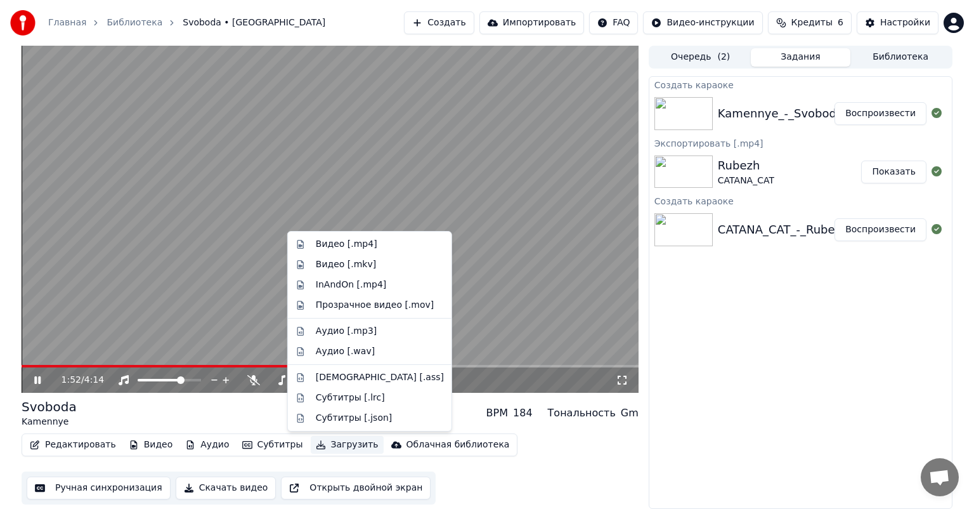
click at [573, 438] on div "Редактировать Видео Аудио Субтитры Загрузить Облачная библиотека Ручная синхрон…" at bounding box center [330, 468] width 617 height 71
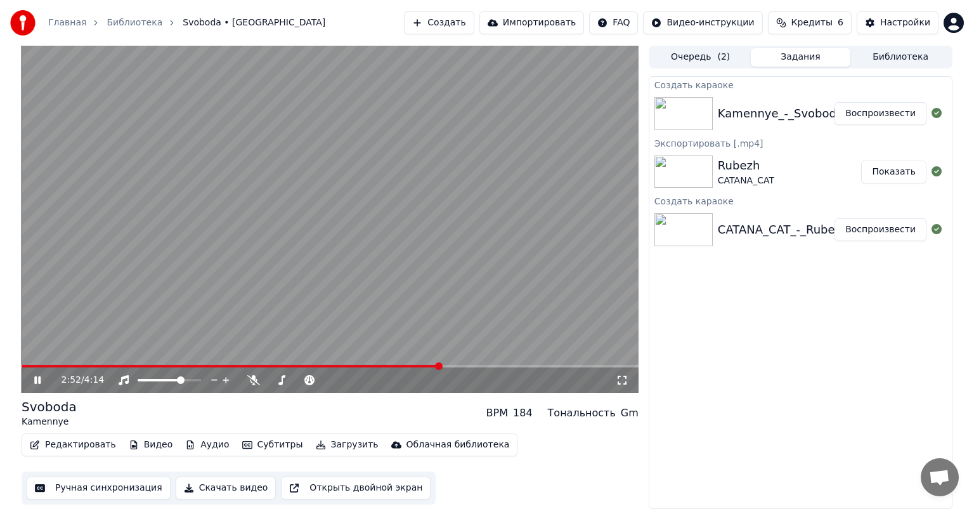
click at [241, 490] on button "Скачать видео" at bounding box center [226, 487] width 101 height 23
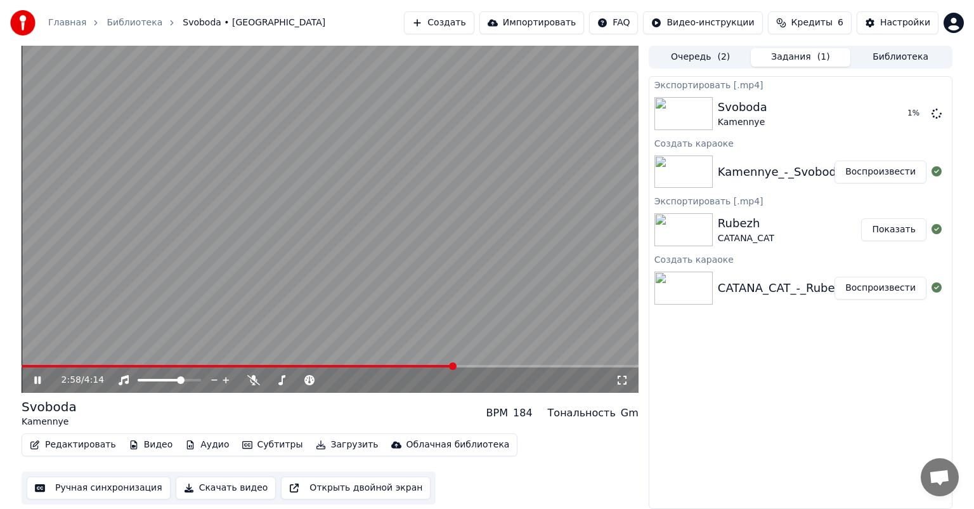
click at [410, 244] on video at bounding box center [330, 219] width 617 height 347
click at [490, 368] on div "3:03 / 4:14" at bounding box center [330, 379] width 617 height 25
click at [499, 368] on div "3:03 / 4:14" at bounding box center [330, 379] width 617 height 25
click at [501, 367] on span at bounding box center [330, 366] width 617 height 3
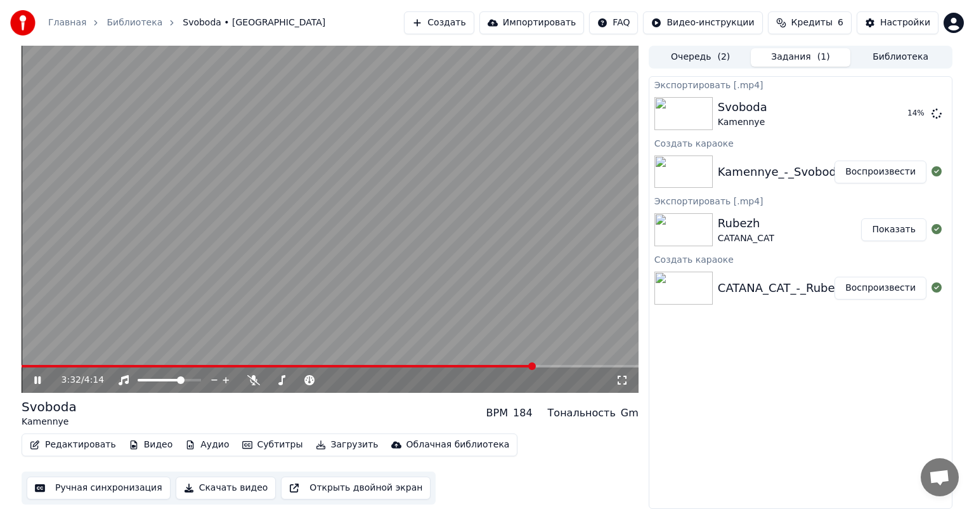
click at [535, 366] on span at bounding box center [330, 366] width 617 height 3
click at [576, 360] on video at bounding box center [330, 219] width 617 height 347
click at [566, 367] on span at bounding box center [330, 366] width 617 height 3
click at [507, 331] on video at bounding box center [330, 219] width 617 height 347
click at [478, 225] on video at bounding box center [330, 219] width 617 height 347
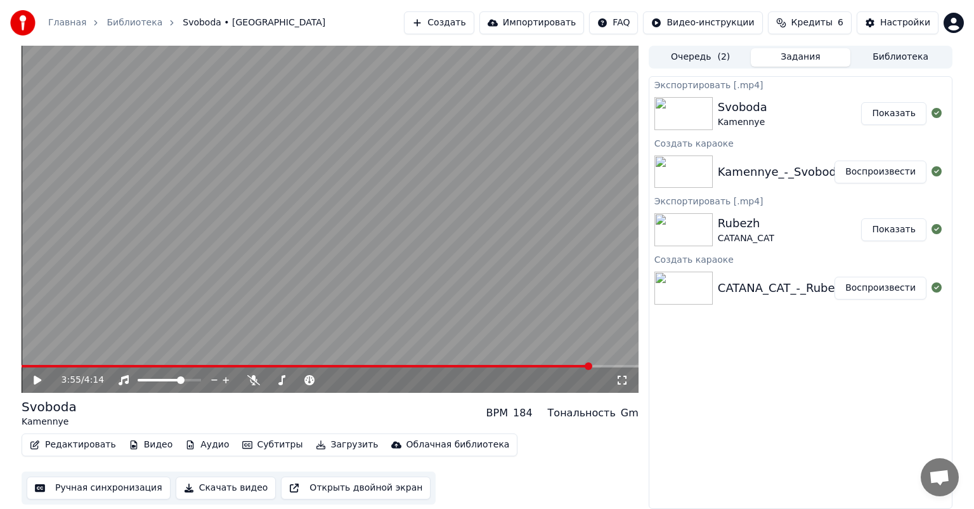
click at [712, 422] on div "Экспортировать [.mp4] Svoboda Kamennye Показать Создать караоке Kamennye_-_Svob…" at bounding box center [801, 292] width 304 height 433
click at [845, 384] on div "Экспортировать [.mp4] Svoboda Kamennye Показать Создать караоке Kamennye_-_Svob…" at bounding box center [801, 292] width 304 height 433
click at [701, 111] on img at bounding box center [684, 113] width 58 height 33
click at [756, 189] on div "Kamennye_-_Svoboda Воспроизвести" at bounding box center [800, 171] width 303 height 43
click at [713, 114] on div at bounding box center [686, 113] width 63 height 33
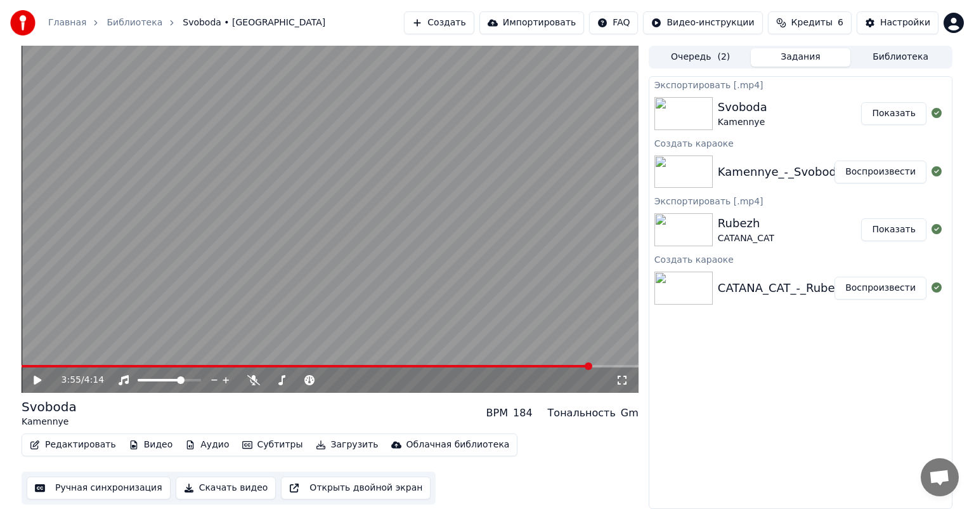
click at [680, 117] on img at bounding box center [684, 113] width 58 height 33
click at [672, 186] on img at bounding box center [684, 171] width 58 height 33
click at [678, 208] on div "Rubezh CATANA_CAT Показать" at bounding box center [800, 229] width 303 height 43
click at [686, 285] on img at bounding box center [684, 287] width 58 height 33
click at [714, 121] on div at bounding box center [686, 113] width 63 height 33
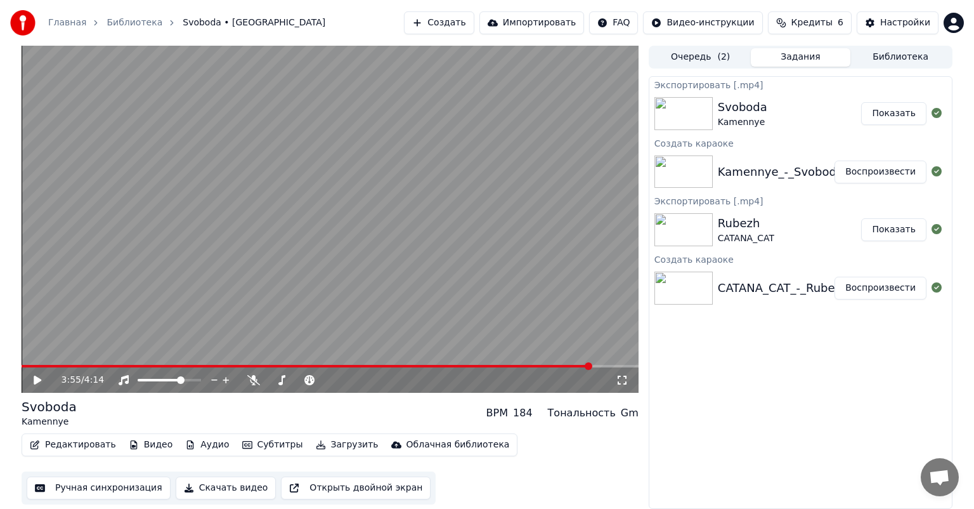
click at [906, 117] on button "Показать" at bounding box center [893, 113] width 65 height 23
click at [94, 412] on div "Svoboda Kamennye BPM 184 Тональность Gm" at bounding box center [330, 413] width 617 height 30
click at [875, 53] on button "Библиотека" at bounding box center [900, 57] width 100 height 18
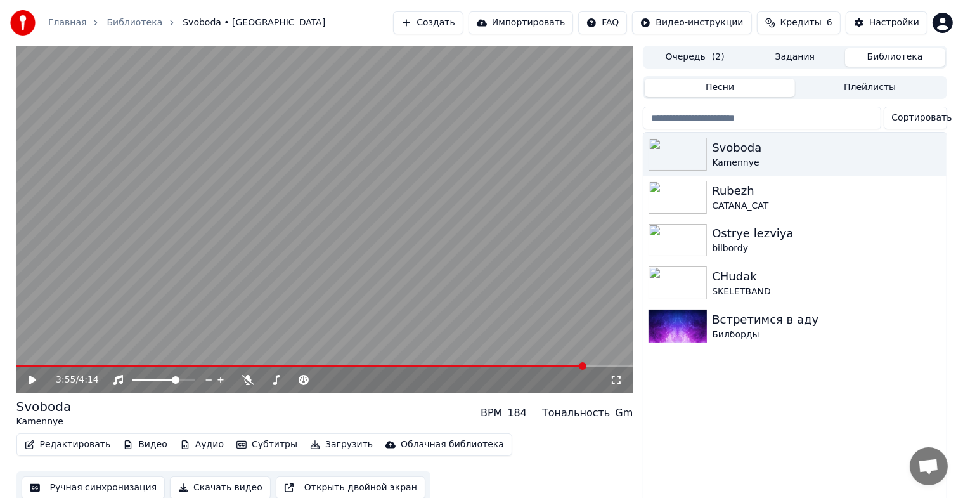
click at [732, 61] on button "Очередь ( 2 )" at bounding box center [695, 57] width 100 height 18
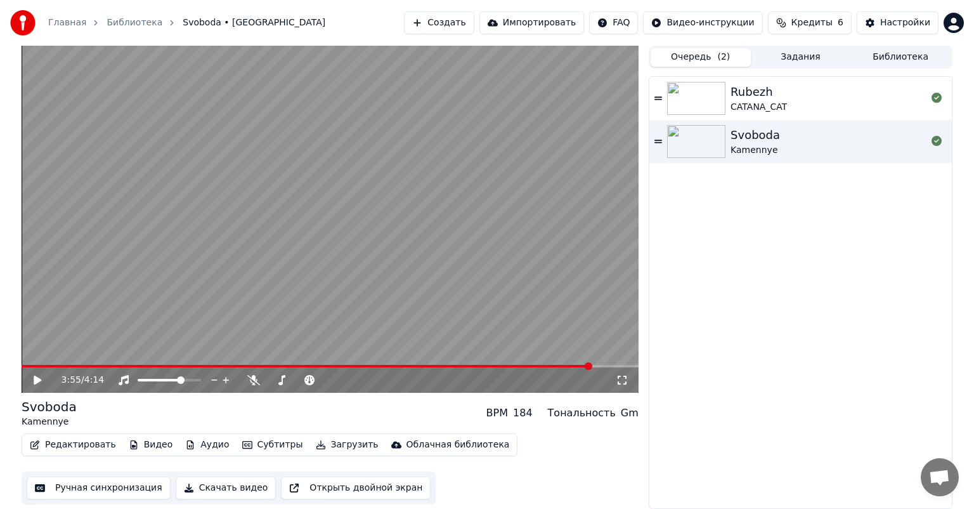
click at [474, 16] on button "Создать" at bounding box center [439, 22] width 70 height 23
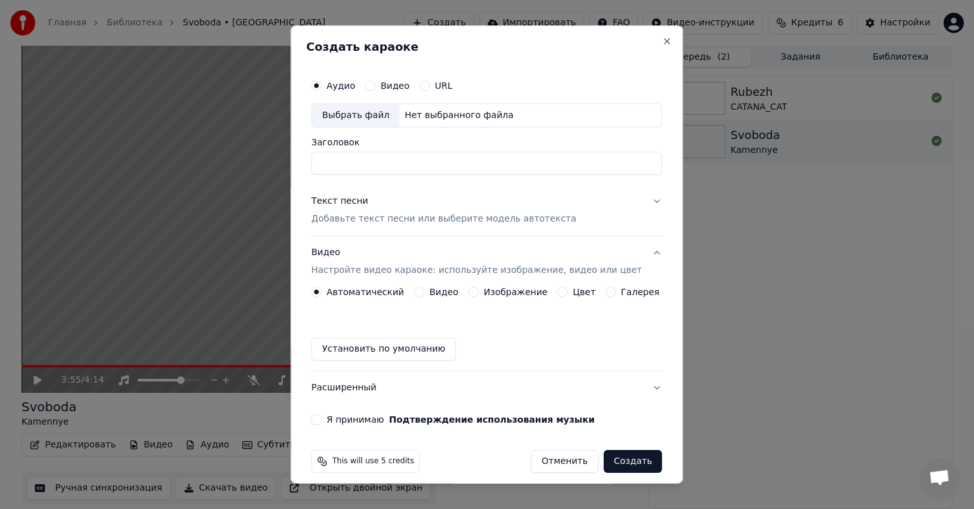
click at [375, 112] on div "Выбрать файл" at bounding box center [356, 115] width 88 height 23
click at [346, 115] on div "Выбрать файл" at bounding box center [356, 115] width 88 height 23
drag, startPoint x: 459, startPoint y: 162, endPoint x: 417, endPoint y: 174, distance: 43.7
click at [417, 174] on div "**********" at bounding box center [486, 249] width 361 height 362
type input "**********"
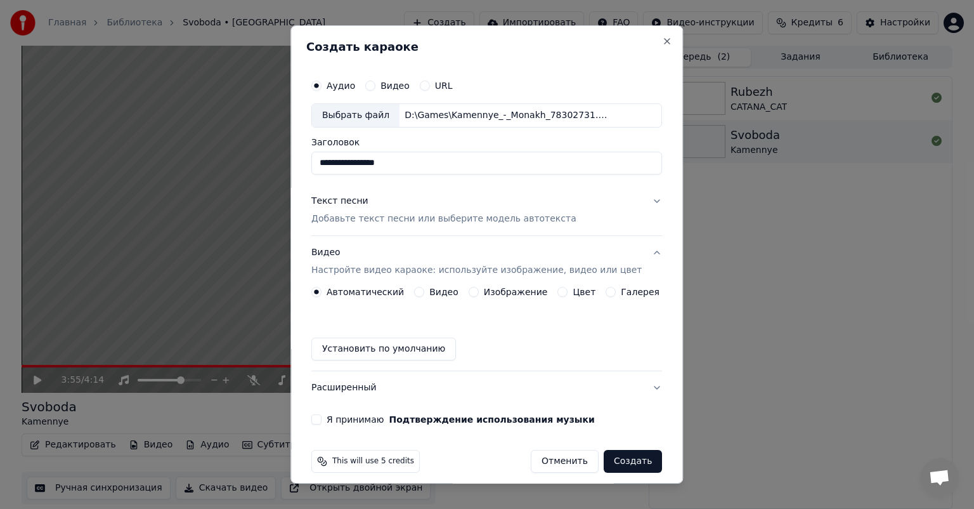
click at [416, 218] on p "Добавьте текст песни или выберите модель автотекста" at bounding box center [443, 218] width 265 height 13
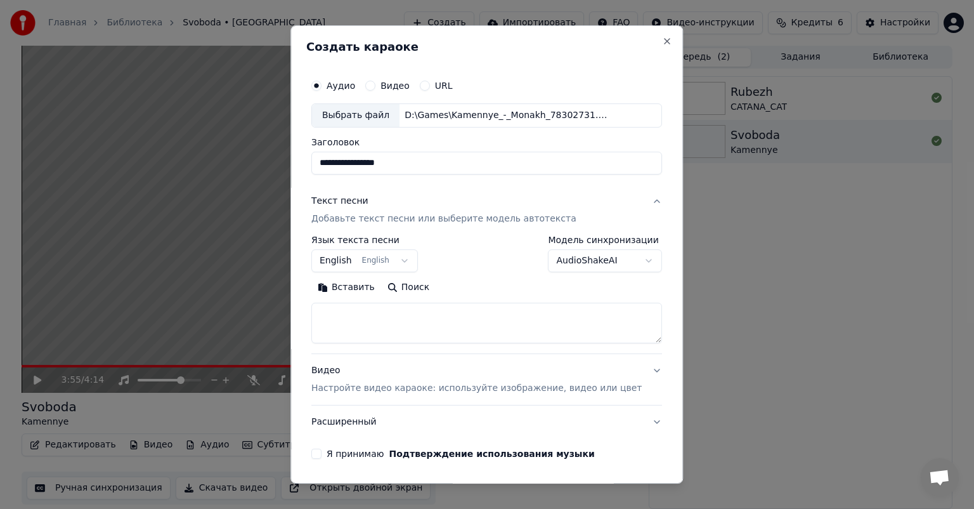
click at [355, 253] on body "**********" at bounding box center [487, 254] width 974 height 509
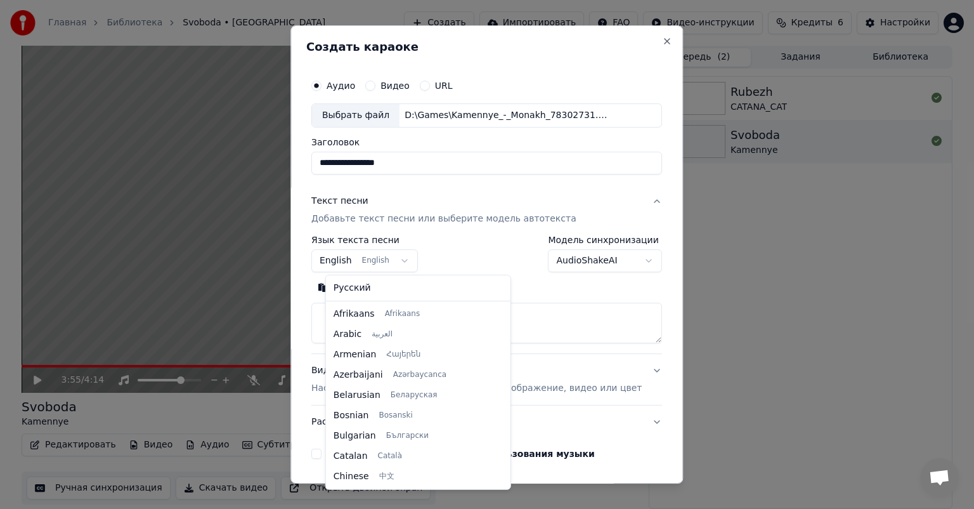
scroll to position [101, 0]
select select "**"
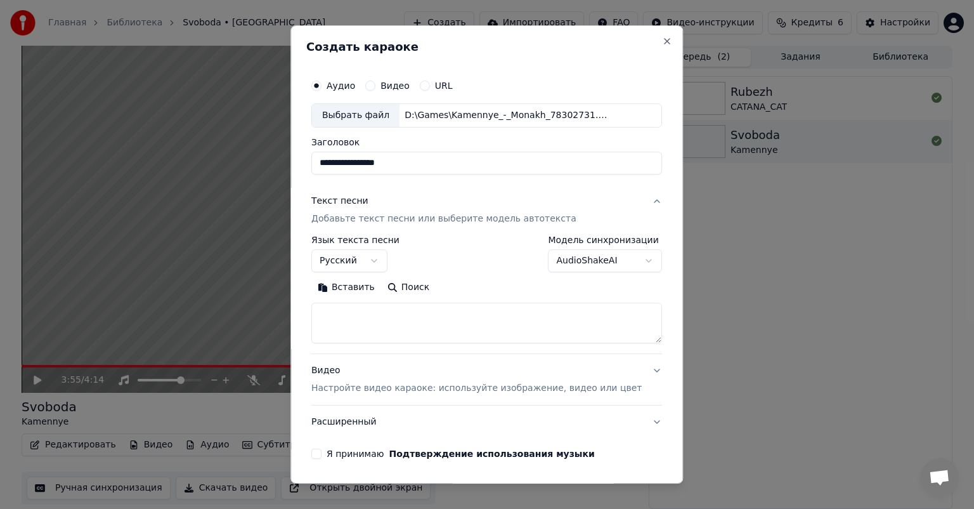
click at [362, 323] on textarea at bounding box center [486, 323] width 351 height 41
paste textarea "**********"
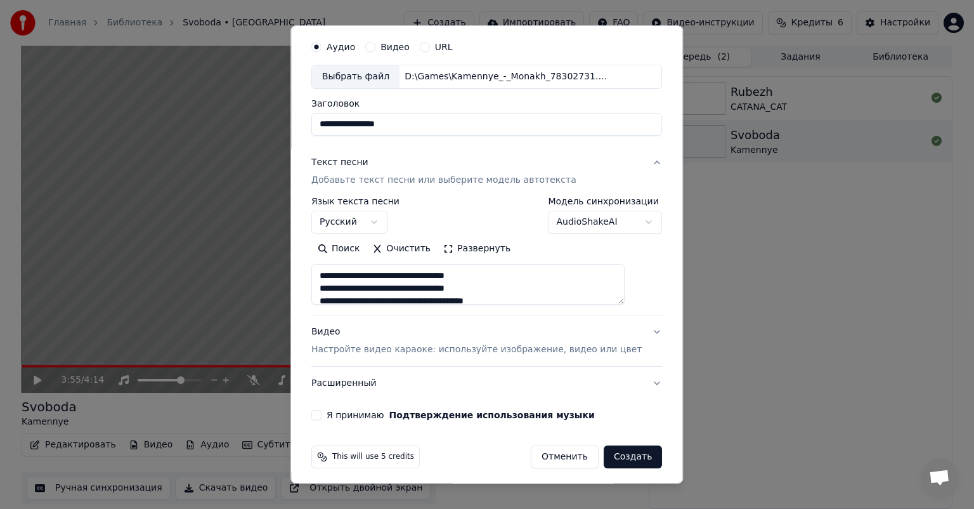
scroll to position [43, 0]
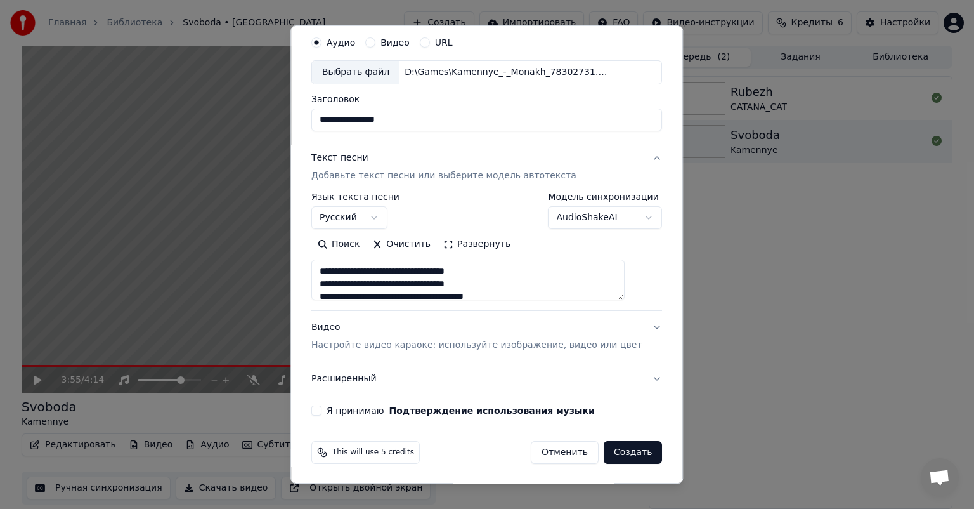
type textarea "**********"
click at [379, 329] on div "Видео Настройте видео караоке: используйте изображение, видео или цвет" at bounding box center [476, 336] width 330 height 30
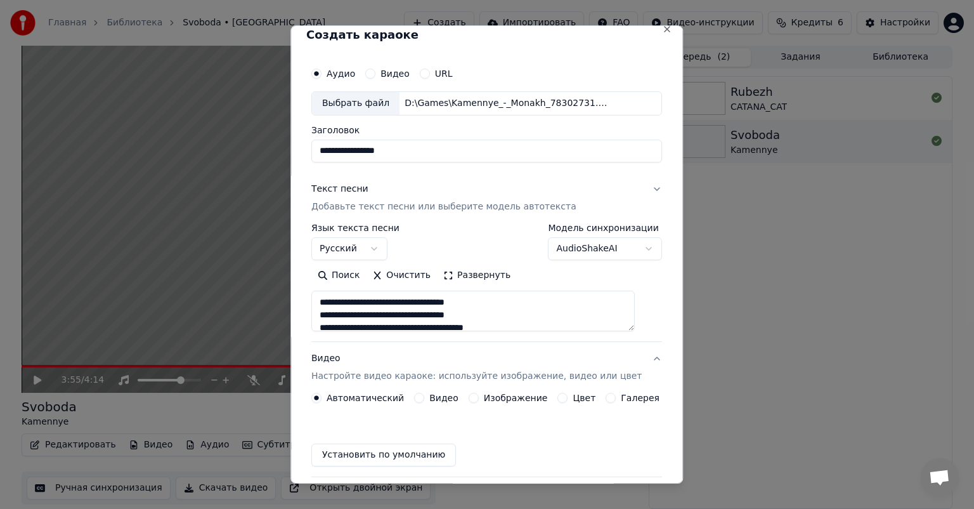
scroll to position [10, 0]
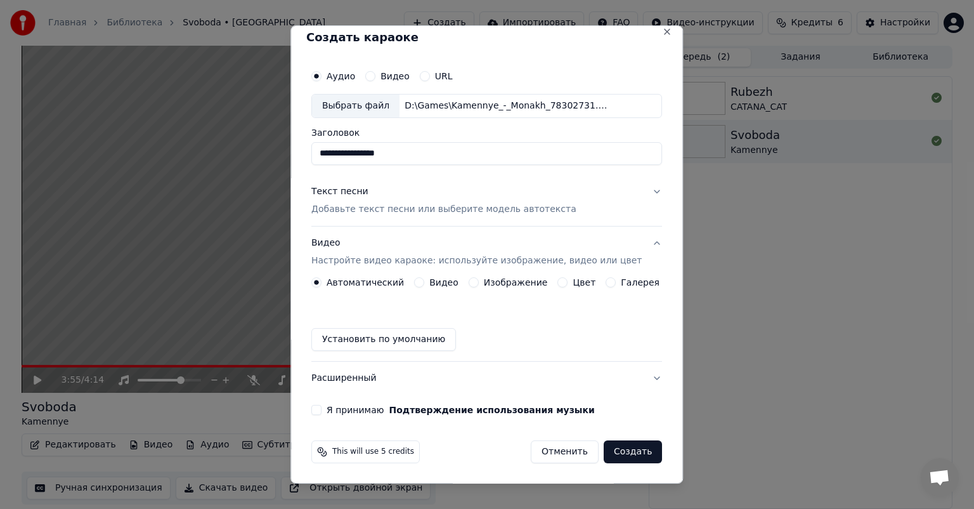
click at [498, 284] on label "Изображение" at bounding box center [516, 282] width 64 height 9
click at [479, 284] on button "Изображение" at bounding box center [474, 282] width 10 height 10
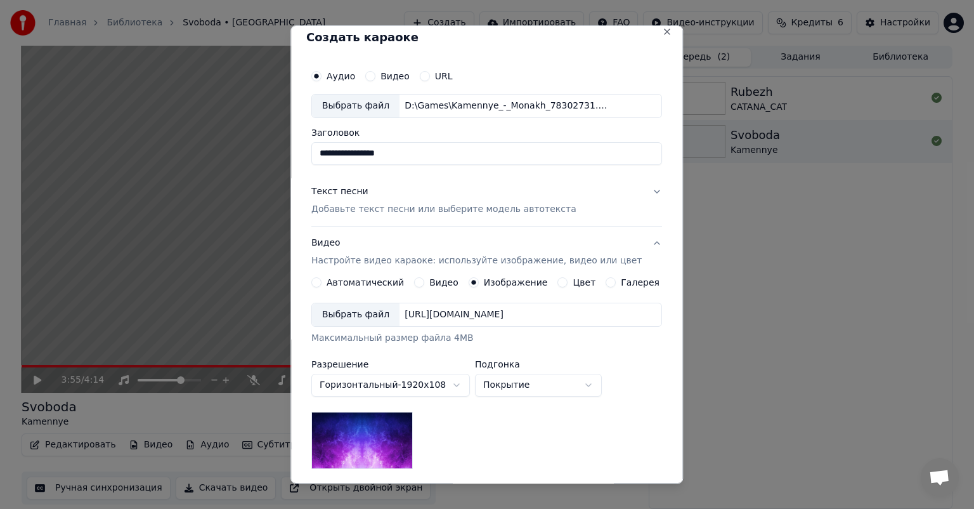
click at [370, 311] on div "Выбрать файл" at bounding box center [356, 314] width 88 height 23
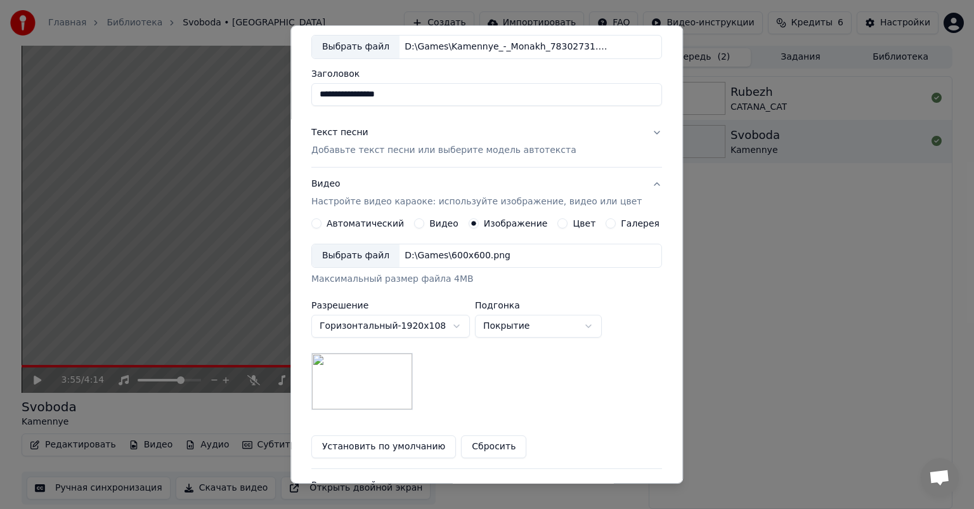
scroll to position [175, 0]
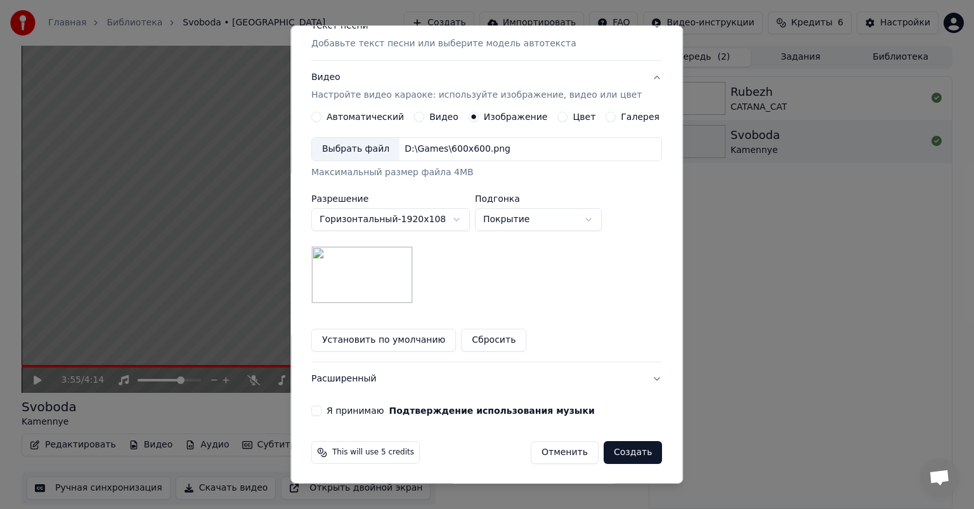
click at [334, 410] on div "Я принимаю Подтверждение использования музыки" at bounding box center [486, 410] width 351 height 10
click at [330, 410] on div "Я принимаю Подтверждение использования музыки" at bounding box center [486, 410] width 351 height 10
click at [322, 412] on button "Я принимаю Подтверждение использования музыки" at bounding box center [316, 410] width 10 height 10
click at [625, 453] on button "Создать" at bounding box center [633, 452] width 58 height 23
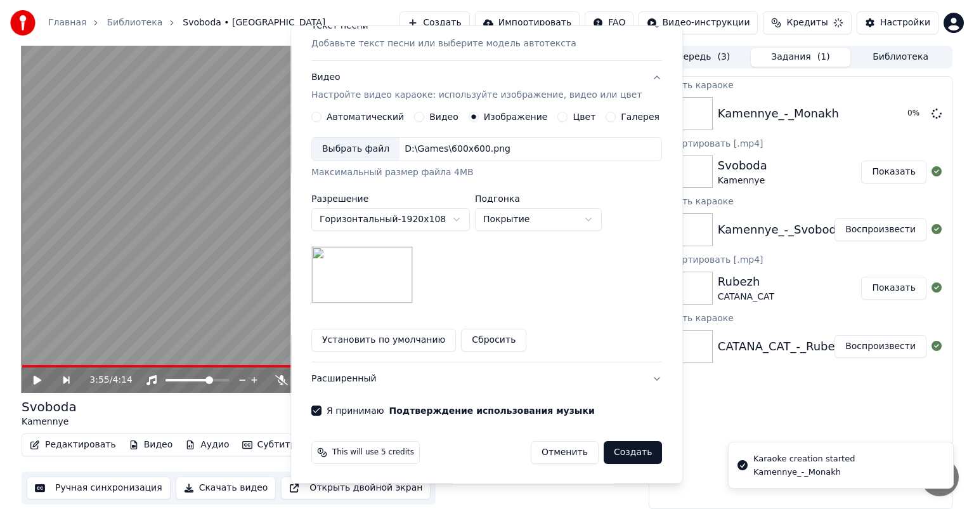
scroll to position [10, 0]
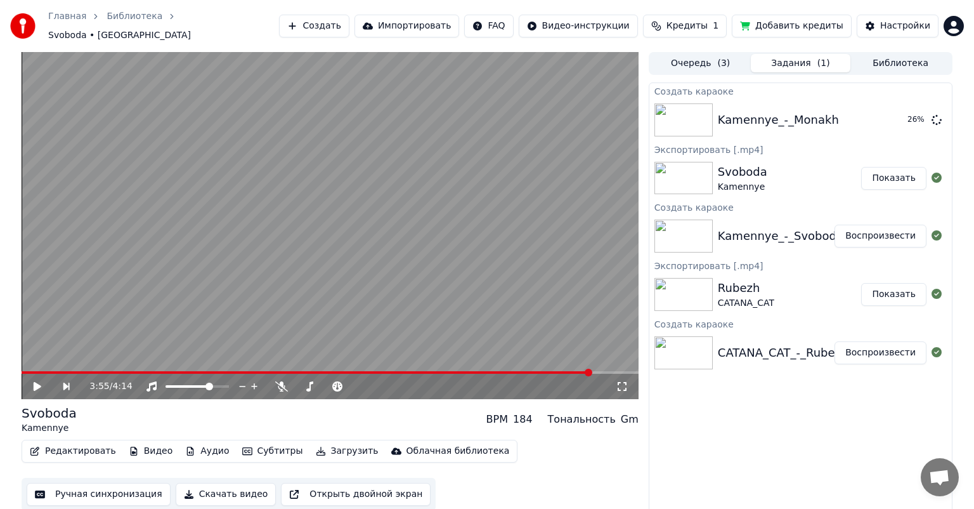
click at [926, 411] on div "Создать караоке Kamennye_-_Monakh 26 % Экспортировать [.mp4] Svoboda Kamennye П…" at bounding box center [801, 298] width 304 height 433
click at [719, 112] on div "3:55 / 4:14 Svoboda Kamennye BPM 184 Тональность Gm Редактировать Видео Аудио С…" at bounding box center [486, 283] width 951 height 463
click at [860, 122] on button "Воспроизвести" at bounding box center [881, 119] width 92 height 23
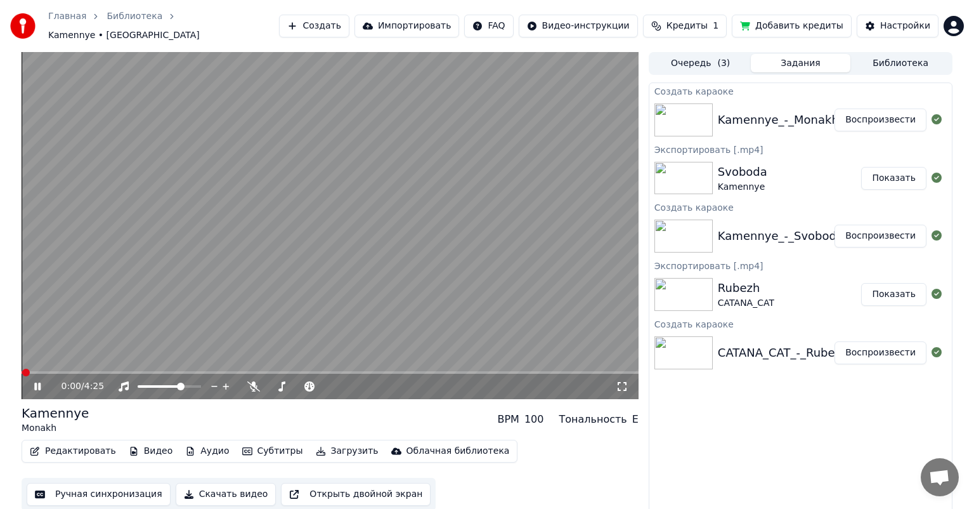
click at [861, 115] on button "Воспроизвести" at bounding box center [881, 119] width 92 height 23
click at [46, 363] on video at bounding box center [330, 225] width 617 height 347
click at [73, 371] on span at bounding box center [330, 372] width 617 height 3
click at [42, 381] on icon at bounding box center [47, 386] width 30 height 10
click at [56, 371] on span at bounding box center [39, 372] width 35 height 3
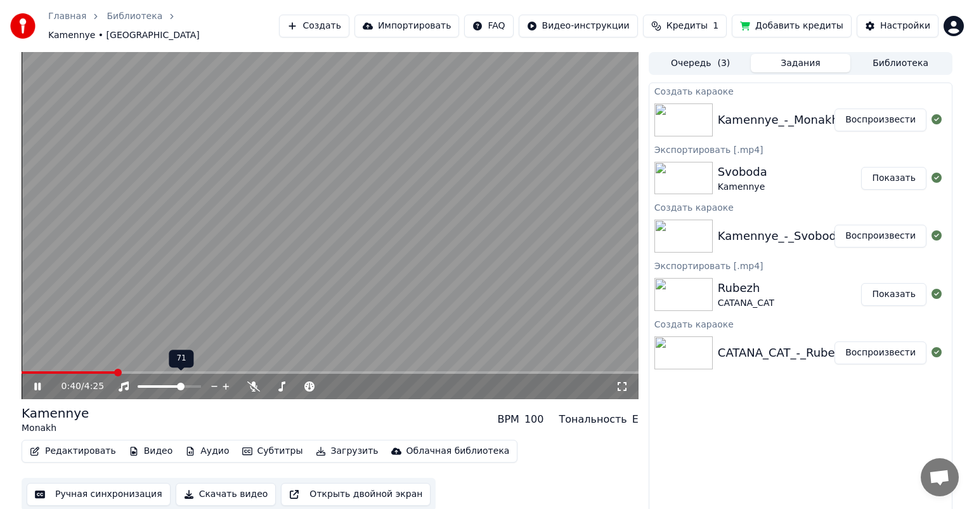
drag, startPoint x: 179, startPoint y: 384, endPoint x: 186, endPoint y: 386, distance: 7.1
click at [187, 386] on div at bounding box center [181, 386] width 102 height 13
click at [201, 382] on span at bounding box center [197, 386] width 8 height 8
click at [325, 382] on span at bounding box center [327, 386] width 8 height 8
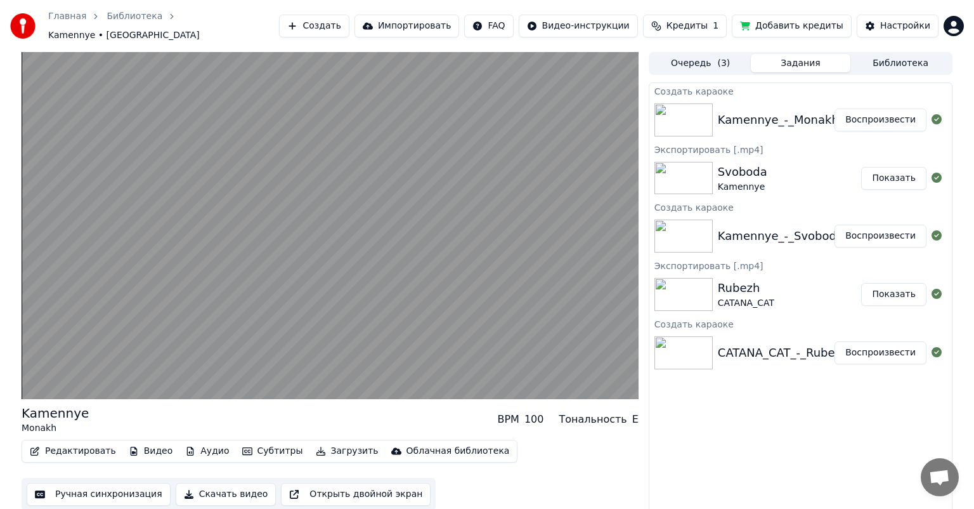
click at [535, 268] on video at bounding box center [330, 225] width 617 height 347
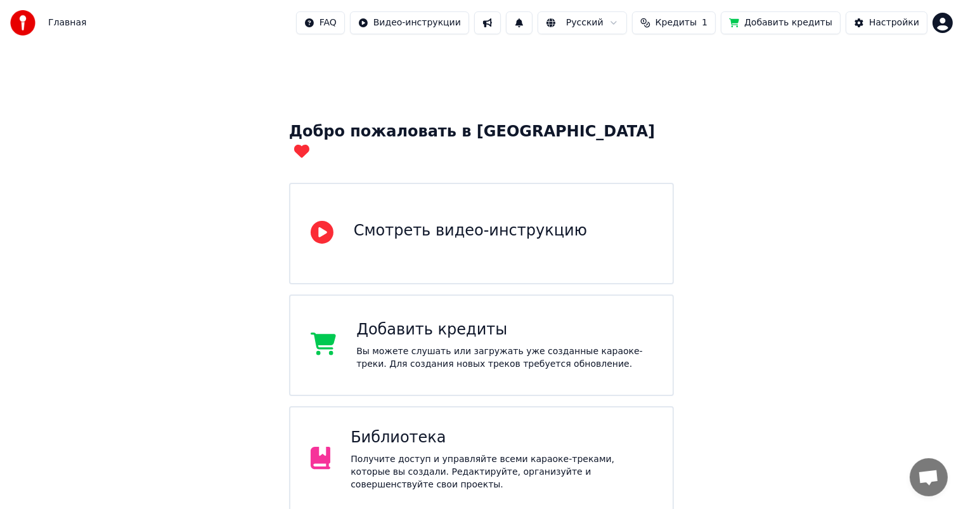
click at [460, 453] on div "Получите доступ и управляйте всеми караоке-треками, которые вы создали. Редакти…" at bounding box center [502, 472] width 302 height 38
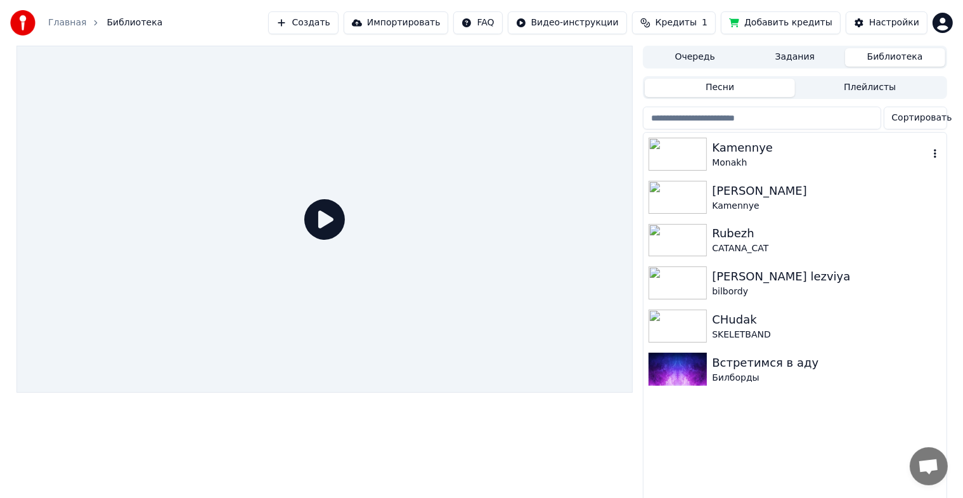
click at [697, 160] on img at bounding box center [678, 154] width 58 height 33
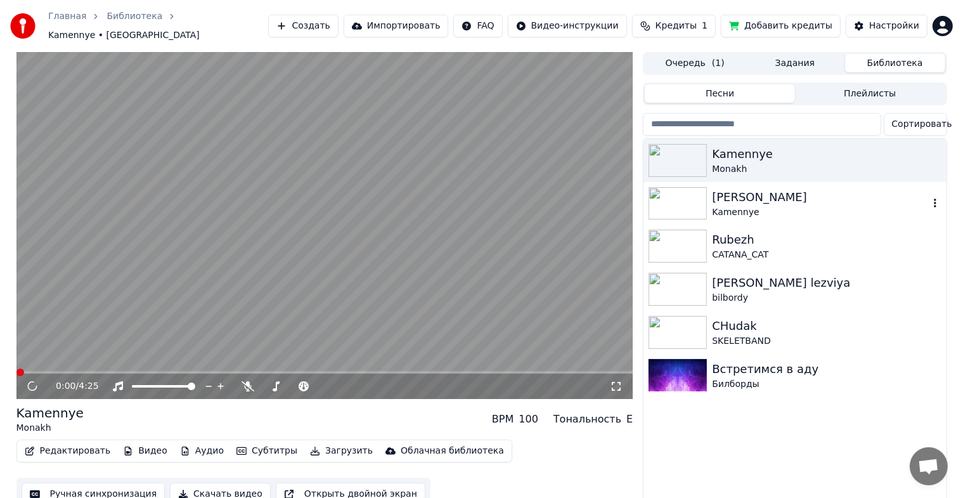
click at [682, 208] on img at bounding box center [678, 203] width 58 height 33
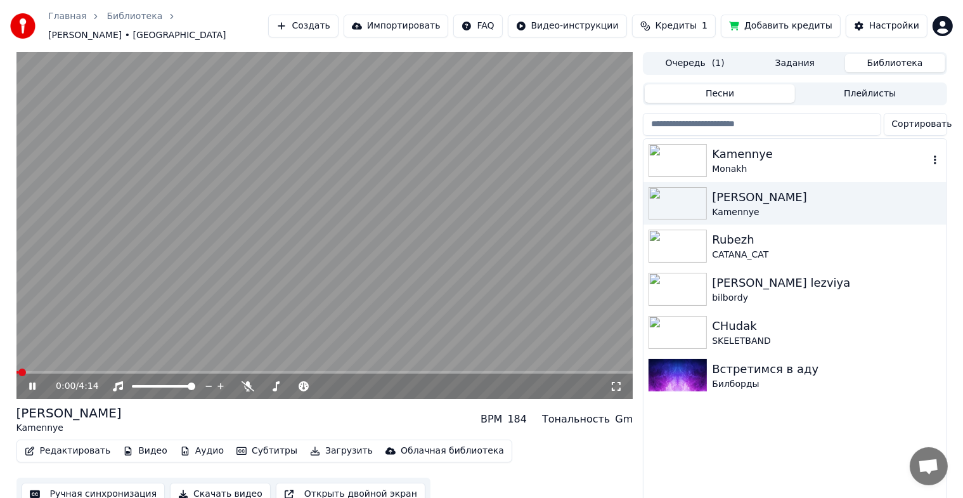
click at [694, 147] on img at bounding box center [678, 160] width 58 height 33
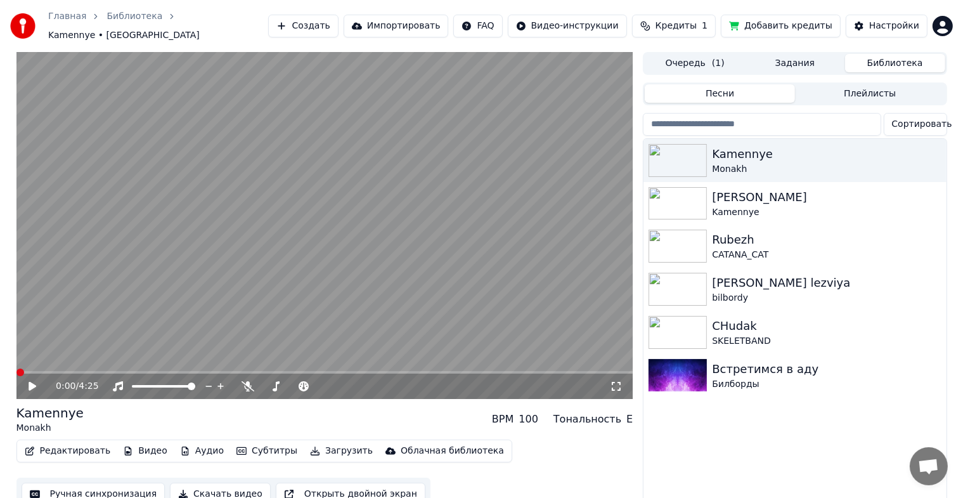
click at [223, 371] on span at bounding box center [324, 372] width 617 height 3
click at [31, 382] on icon at bounding box center [33, 386] width 8 height 9
click at [241, 362] on video at bounding box center [324, 225] width 617 height 347
click at [241, 371] on span at bounding box center [324, 372] width 617 height 3
drag, startPoint x: 43, startPoint y: 385, endPoint x: 22, endPoint y: 385, distance: 20.9
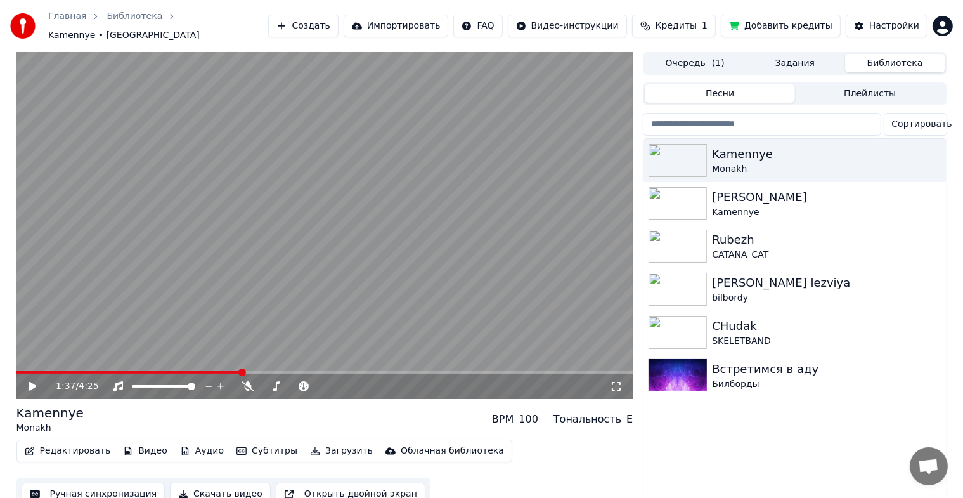
click at [22, 385] on div "1:37 / 4:25" at bounding box center [325, 386] width 607 height 13
click at [31, 383] on icon at bounding box center [42, 386] width 30 height 10
click at [379, 363] on video at bounding box center [324, 225] width 617 height 347
click at [390, 371] on span at bounding box center [324, 372] width 617 height 3
click at [36, 381] on icon at bounding box center [42, 386] width 30 height 10
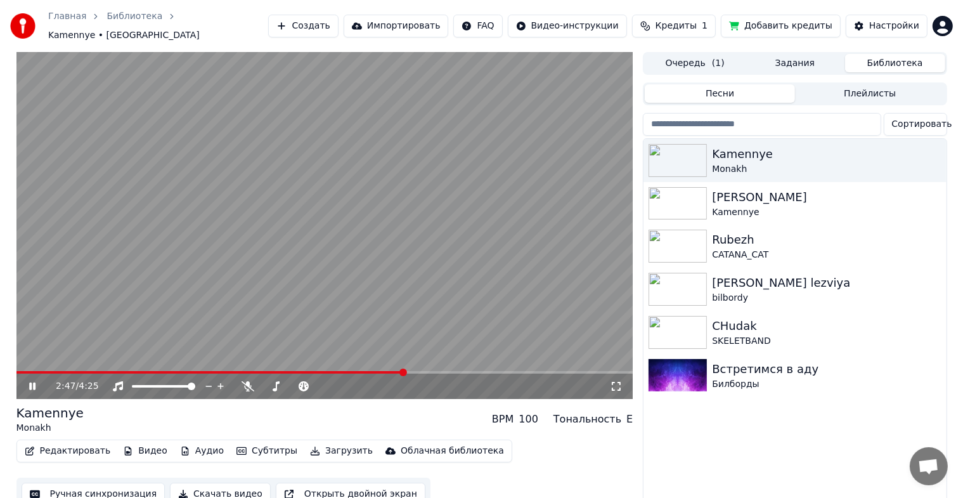
click at [211, 484] on button "Скачать видео" at bounding box center [220, 494] width 101 height 23
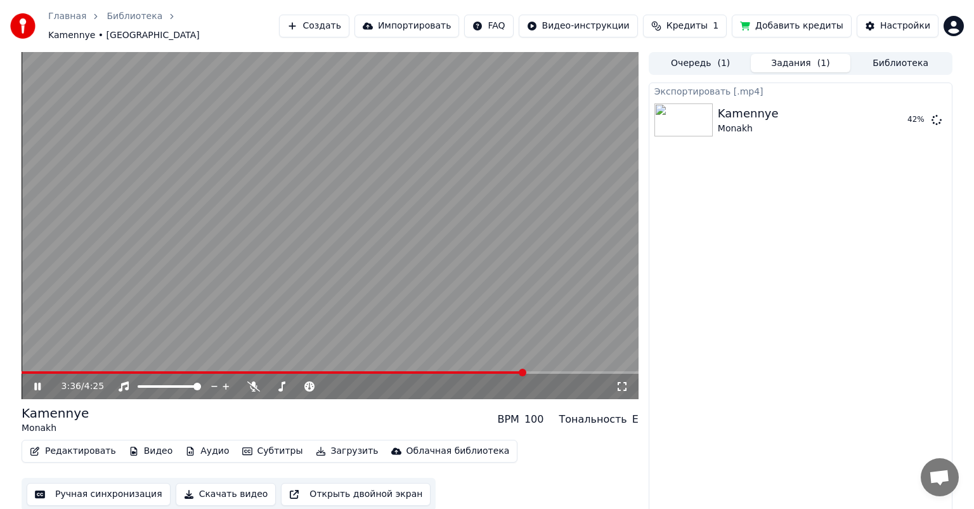
click at [277, 205] on video at bounding box center [330, 225] width 617 height 347
click at [718, 324] on div "Экспортировать [.mp4] Kamennye Monakh Показать" at bounding box center [801, 298] width 304 height 433
click at [959, 13] on html "Главная Библиотека Kamennye • Monakh Создать Импортировать FAQ Видео-инструкции…" at bounding box center [487, 254] width 974 height 509
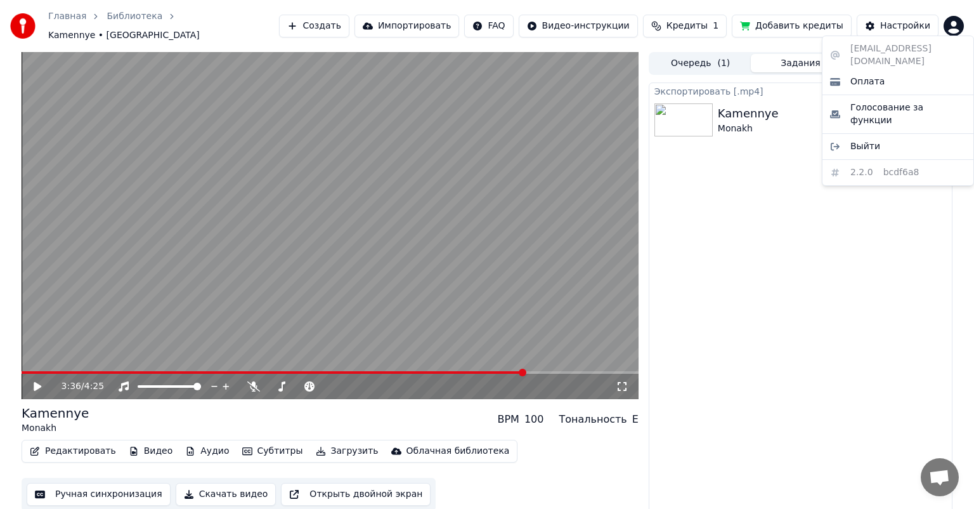
click at [884, 53] on div "makskorovin1212@gmail.com Оплата Голосование за функции Выйти 2.2.0 bcdf6a8" at bounding box center [898, 111] width 152 height 150
click at [862, 140] on span "Выйти" at bounding box center [865, 146] width 30 height 13
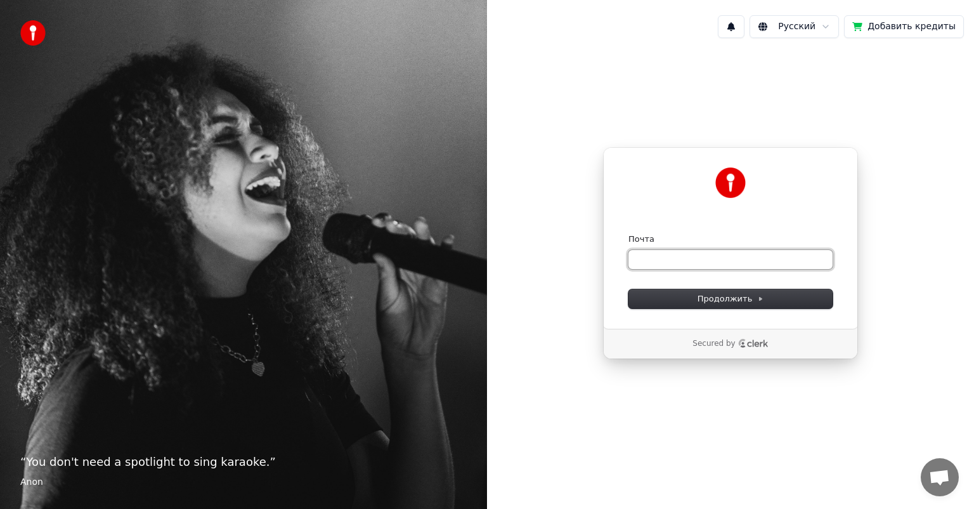
click at [648, 266] on input "Почта" at bounding box center [731, 259] width 204 height 19
paste input "********"
drag, startPoint x: 704, startPoint y: 256, endPoint x: 582, endPoint y: 261, distance: 122.5
click at [582, 261] on div "Продолжить с помощью Google или Почта ******** Продолжить Secured by" at bounding box center [730, 253] width 487 height 410
paste input "**********"
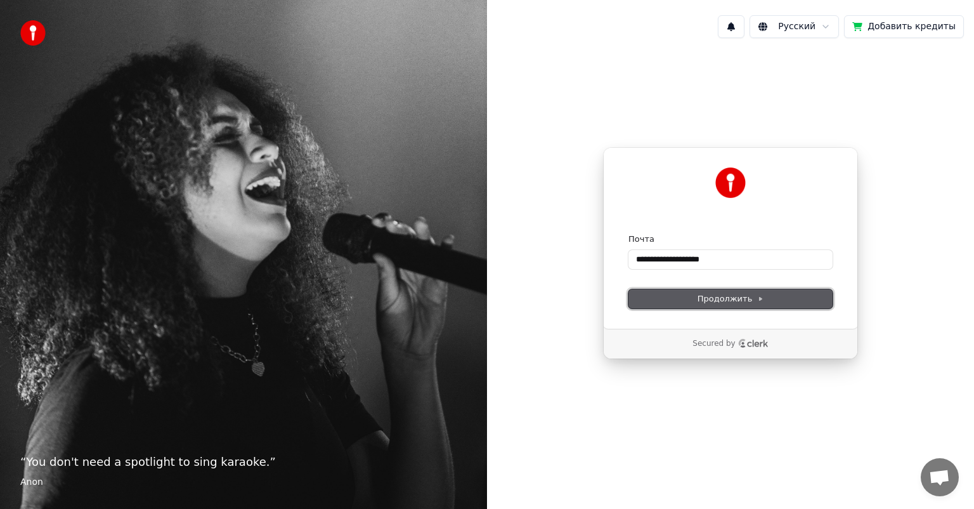
click at [675, 292] on button "Продолжить" at bounding box center [731, 298] width 204 height 19
type input "**********"
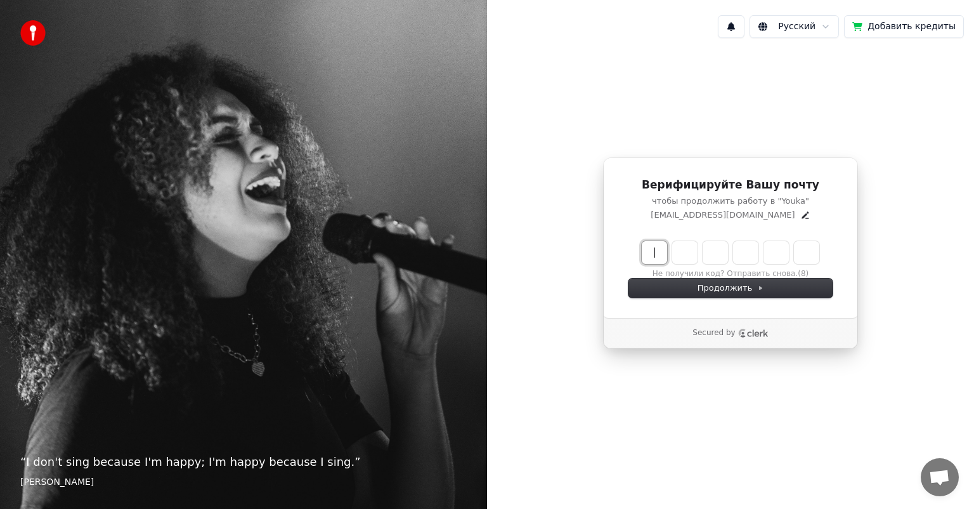
click at [665, 258] on input "Enter verification code" at bounding box center [743, 252] width 203 height 23
paste input "******"
type input "******"
